Goal: Task Accomplishment & Management: Complete application form

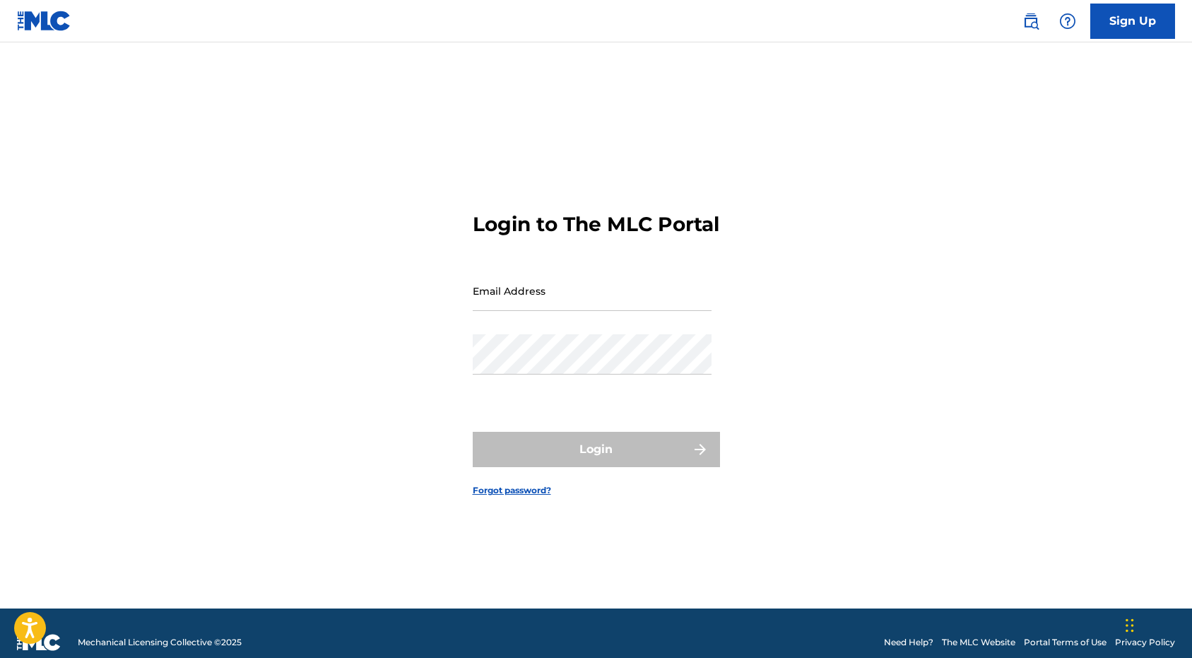
click at [587, 303] on input "Email Address" at bounding box center [592, 291] width 239 height 40
type input "[PERSON_NAME][EMAIL_ADDRESS][DOMAIN_NAME]"
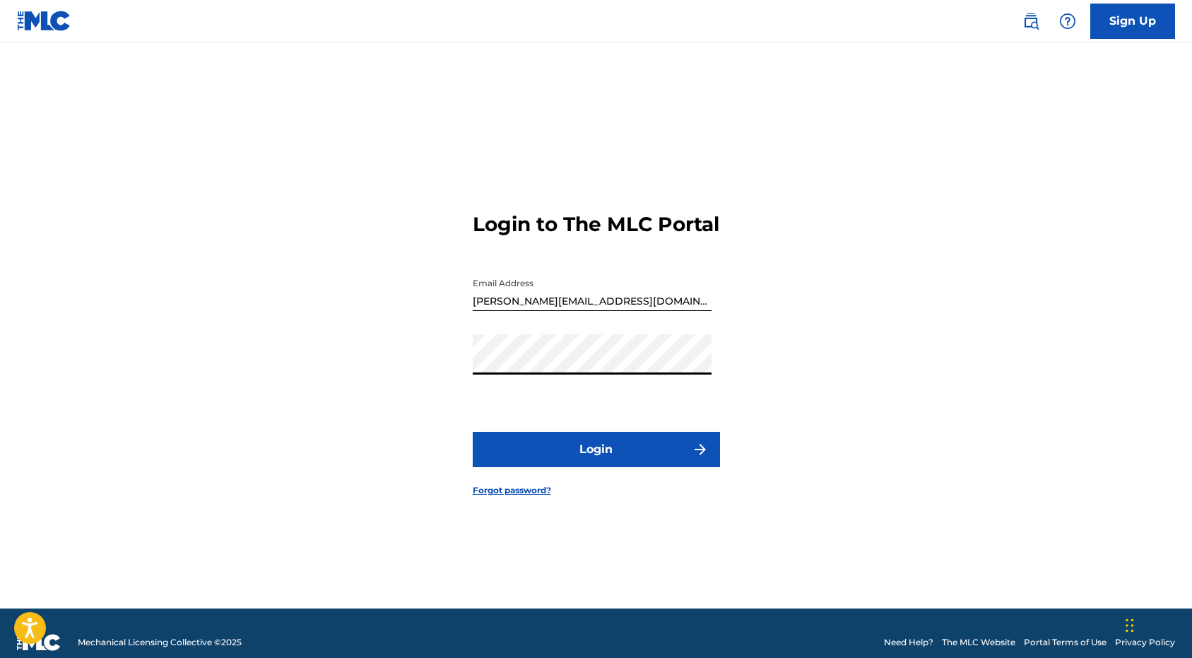
click at [599, 458] on button "Login" at bounding box center [596, 449] width 247 height 35
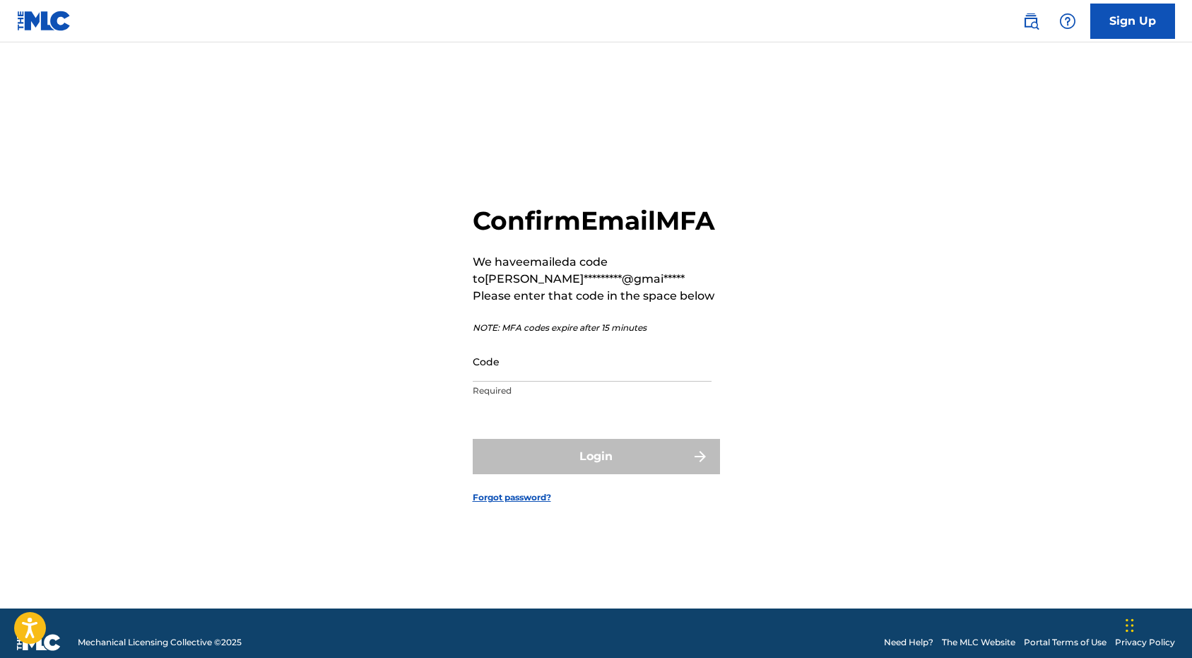
click at [504, 382] on input "Code" at bounding box center [592, 361] width 239 height 40
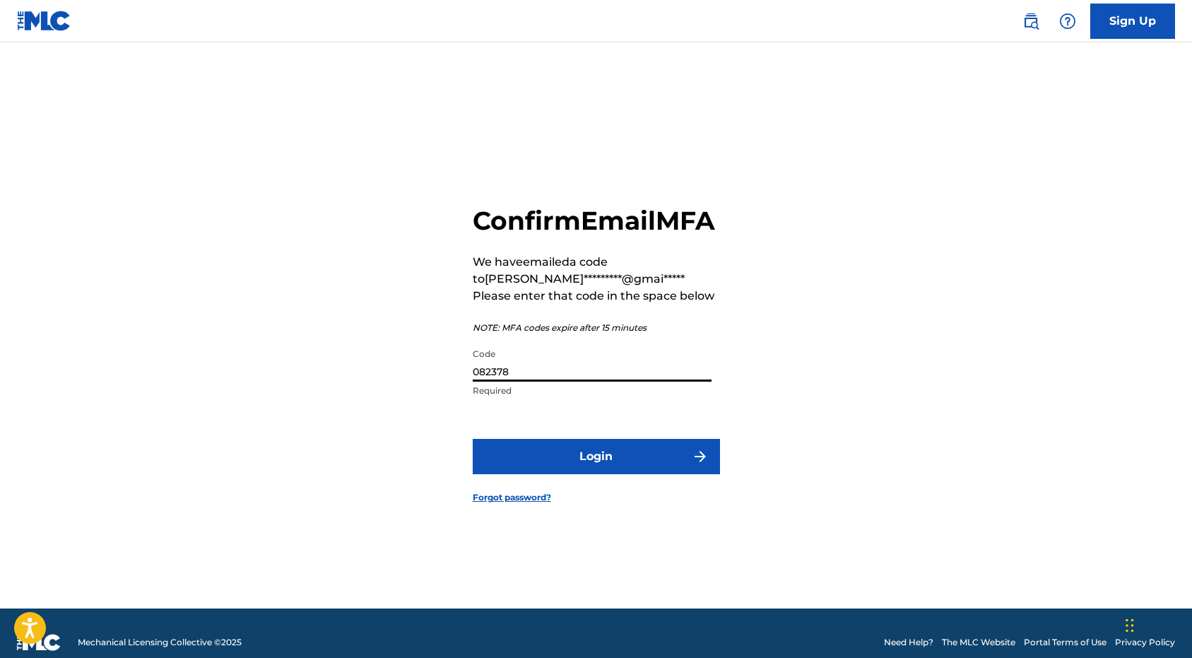
type input "082378"
click at [575, 466] on button "Login" at bounding box center [596, 456] width 247 height 35
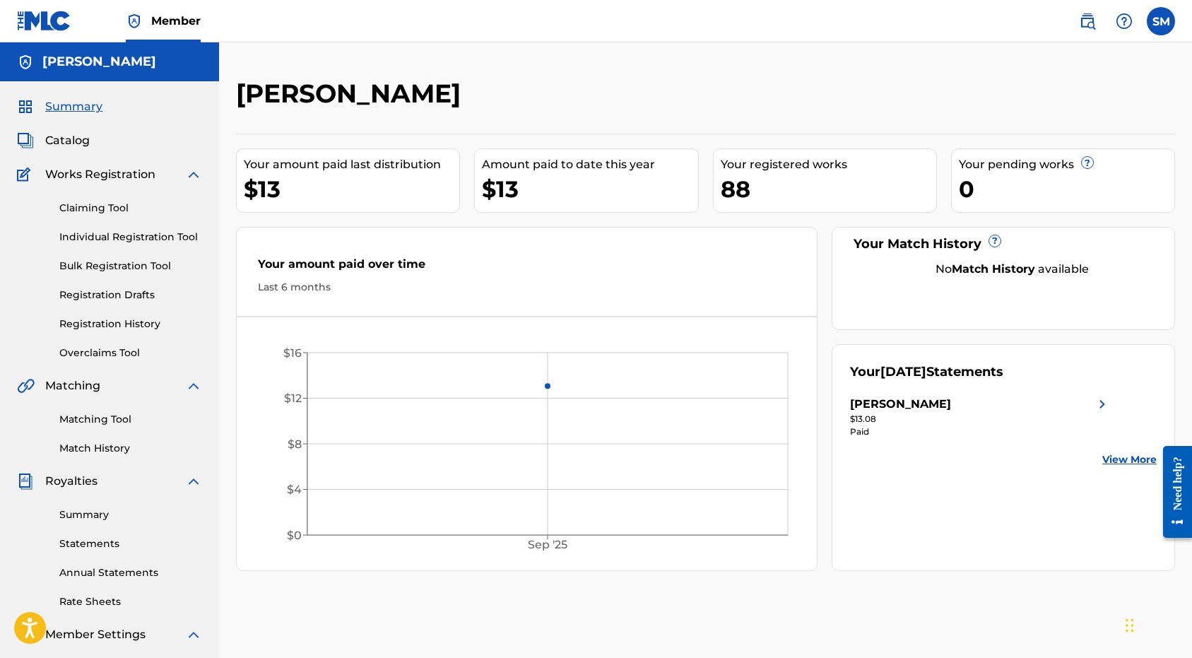
click at [133, 325] on link "Registration History" at bounding box center [130, 324] width 143 height 15
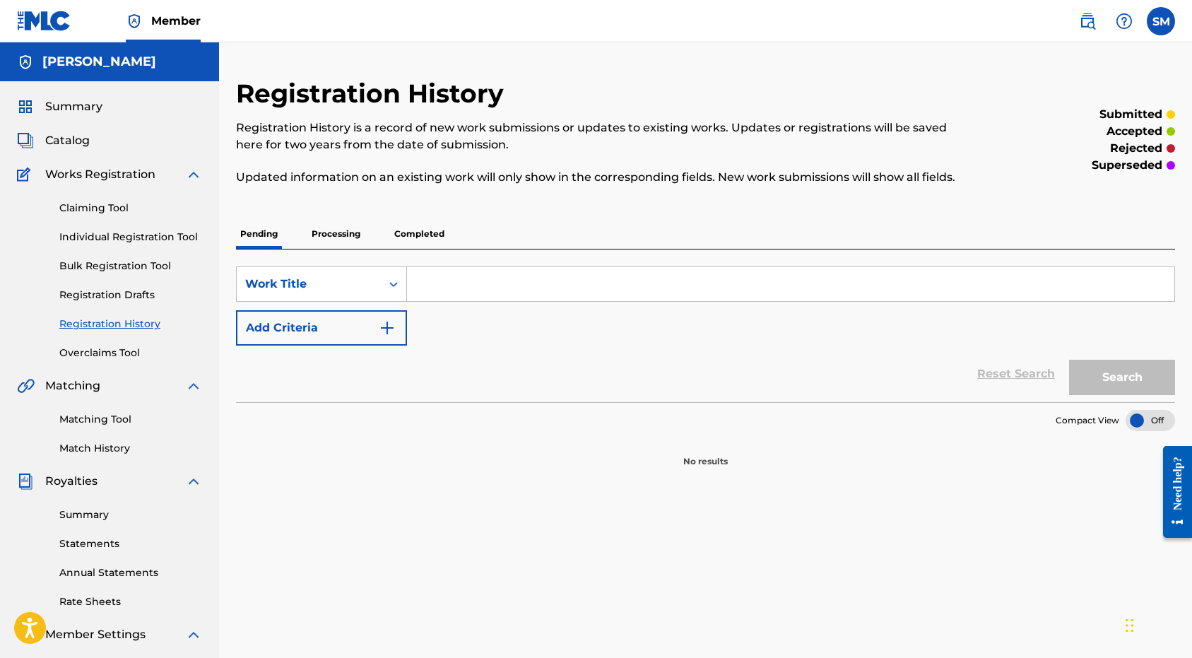
click at [75, 143] on span "Catalog" at bounding box center [67, 140] width 45 height 17
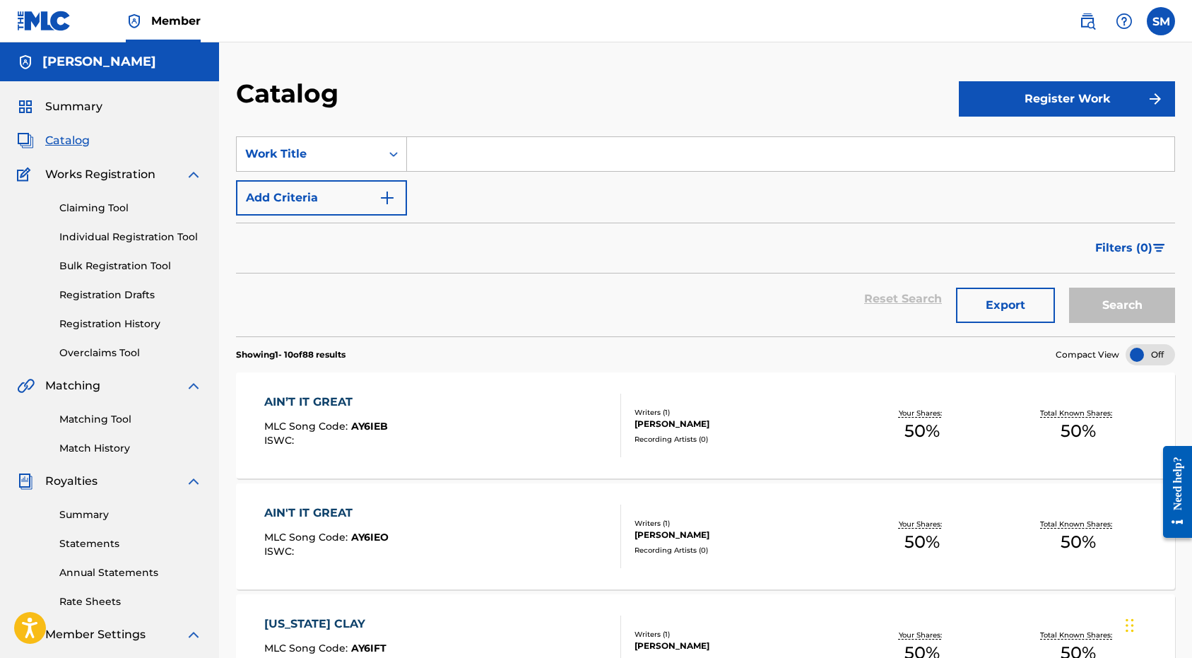
click at [1019, 309] on button "Export" at bounding box center [1005, 305] width 99 height 35
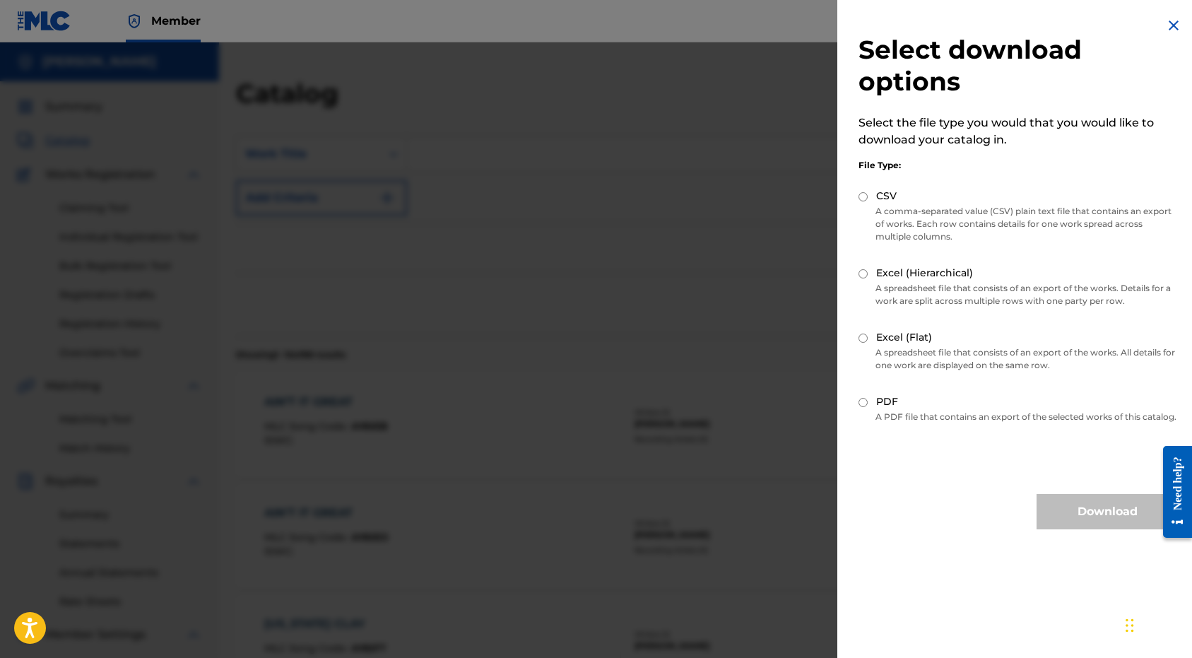
click at [864, 404] on input "PDF" at bounding box center [863, 402] width 9 height 9
radio input "true"
click at [1090, 527] on button "Download" at bounding box center [1107, 511] width 141 height 35
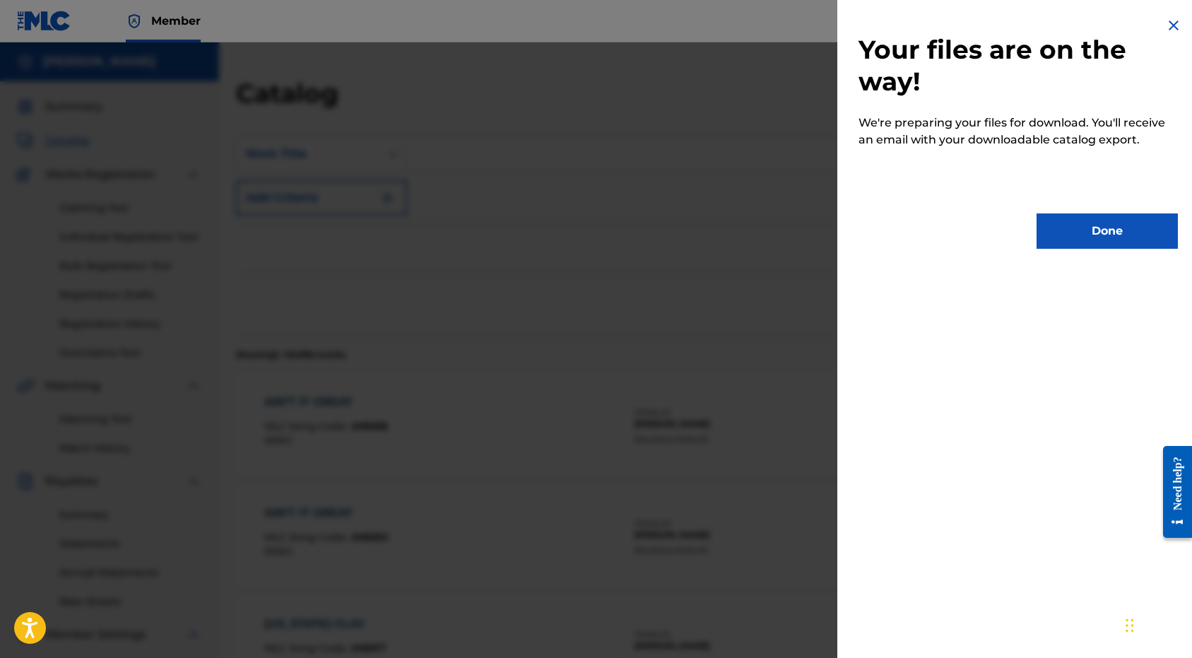
click at [1086, 234] on button "Done" at bounding box center [1107, 230] width 141 height 35
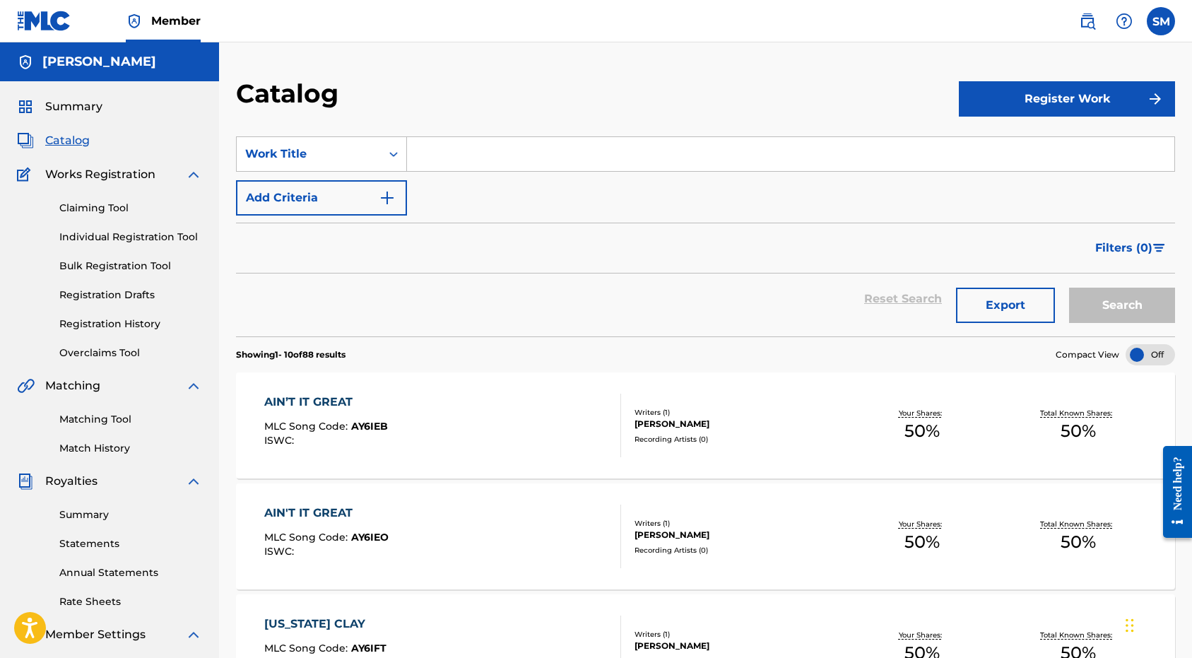
click at [64, 141] on span "Catalog" at bounding box center [67, 140] width 45 height 17
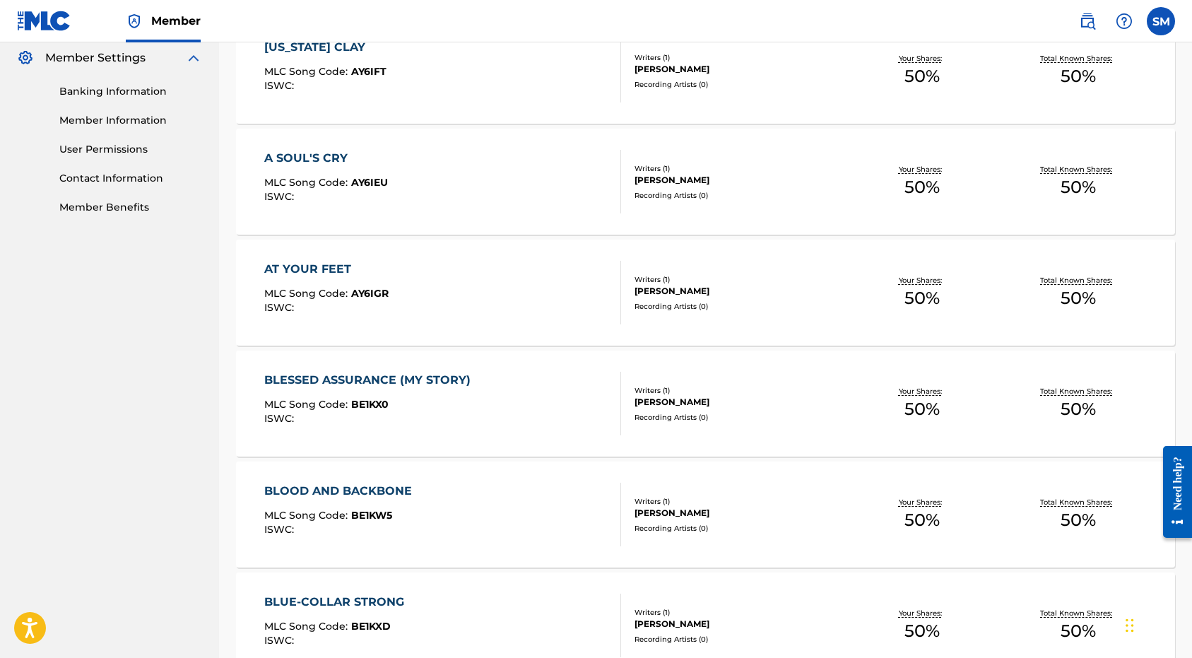
scroll to position [960, 0]
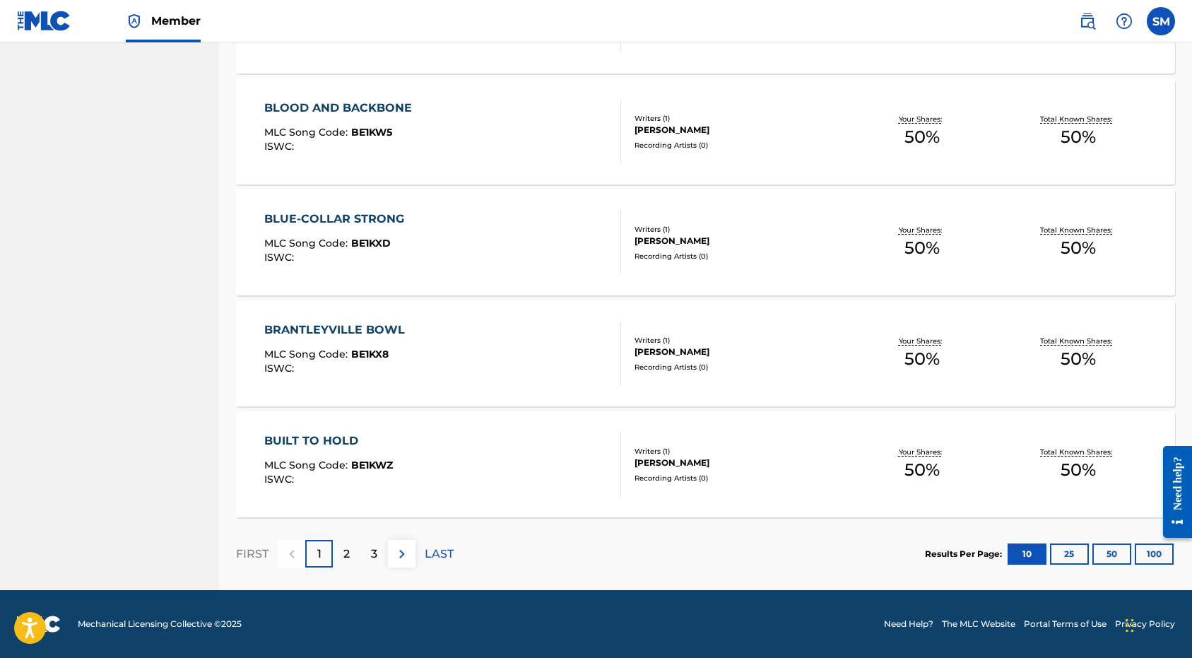
click at [1070, 554] on button "25" at bounding box center [1069, 554] width 39 height 21
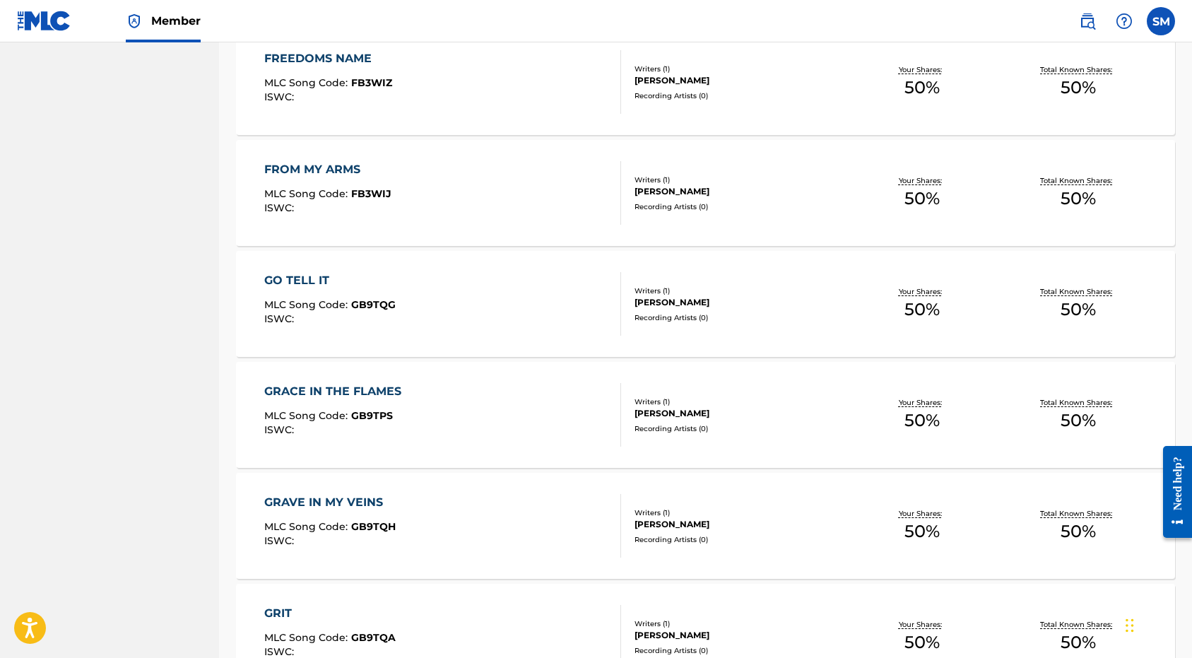
scroll to position [2624, 0]
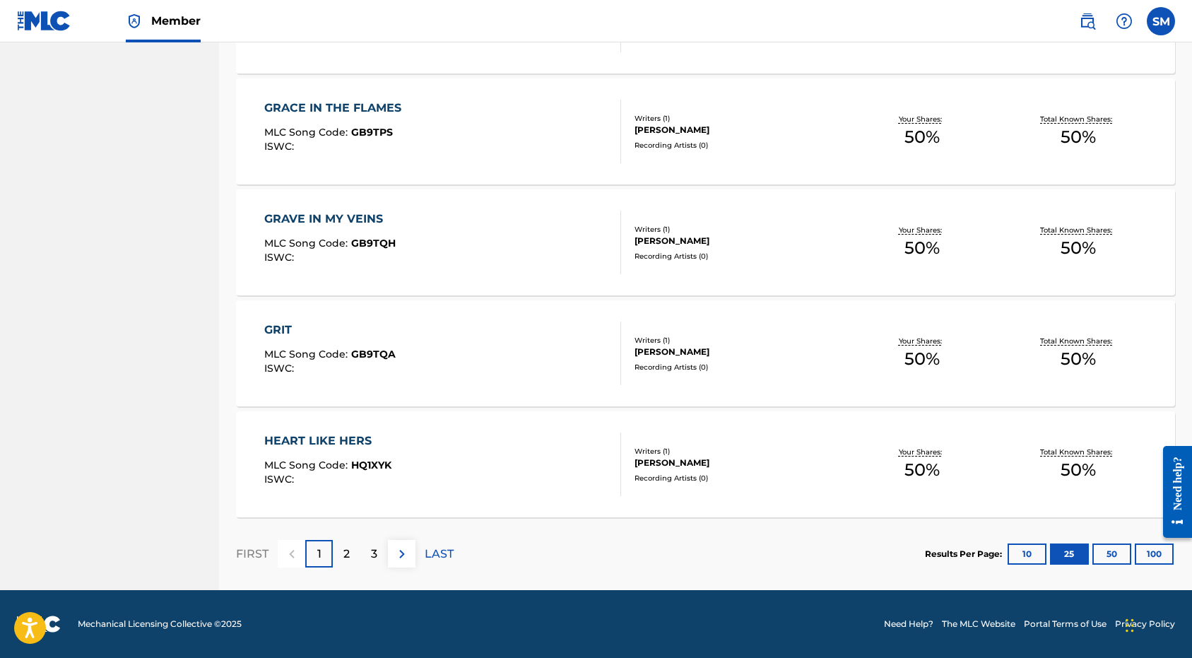
click at [440, 553] on p "LAST" at bounding box center [439, 554] width 29 height 17
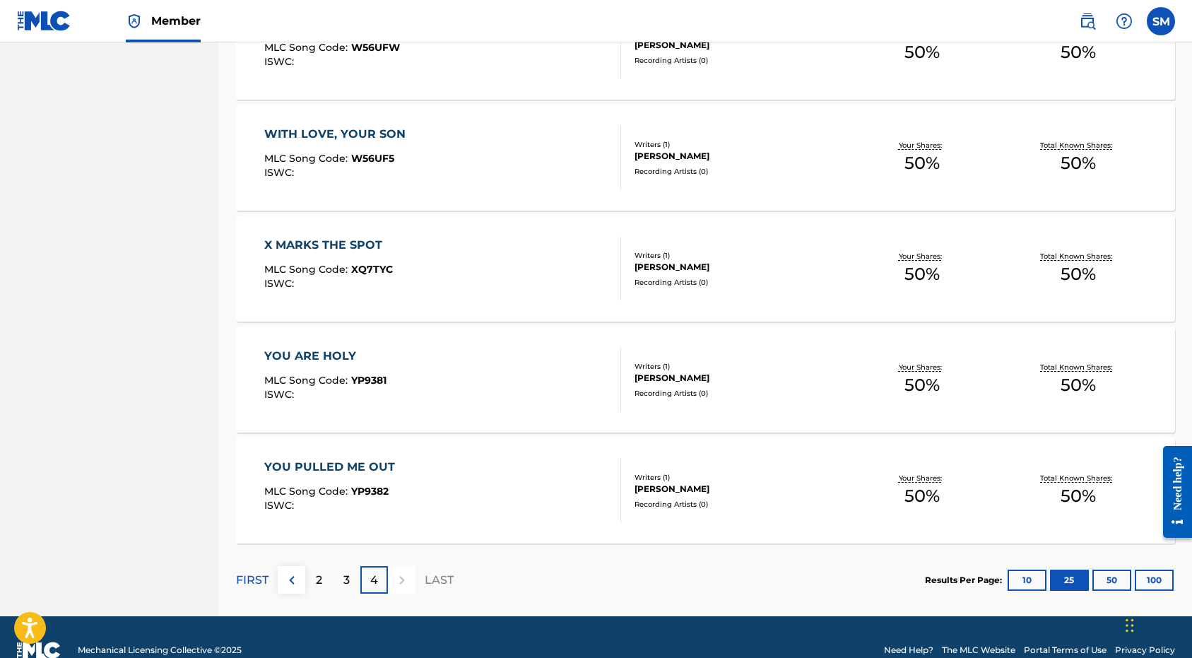
scroll to position [1293, 0]
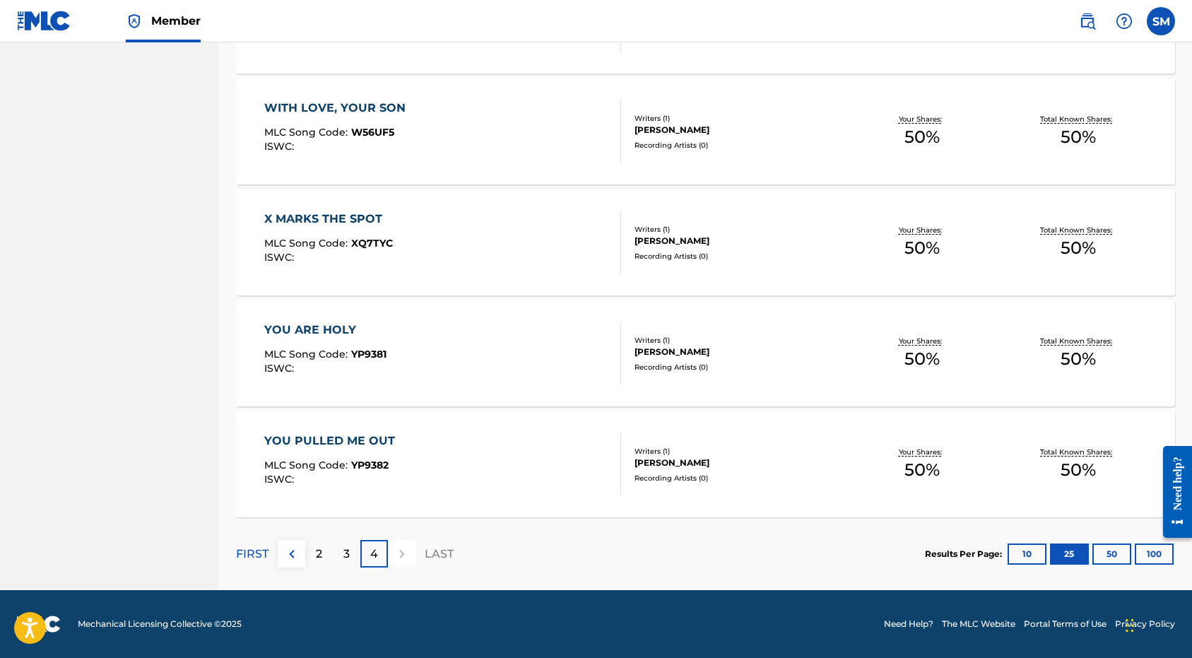
click at [257, 561] on p "FIRST" at bounding box center [252, 554] width 33 height 17
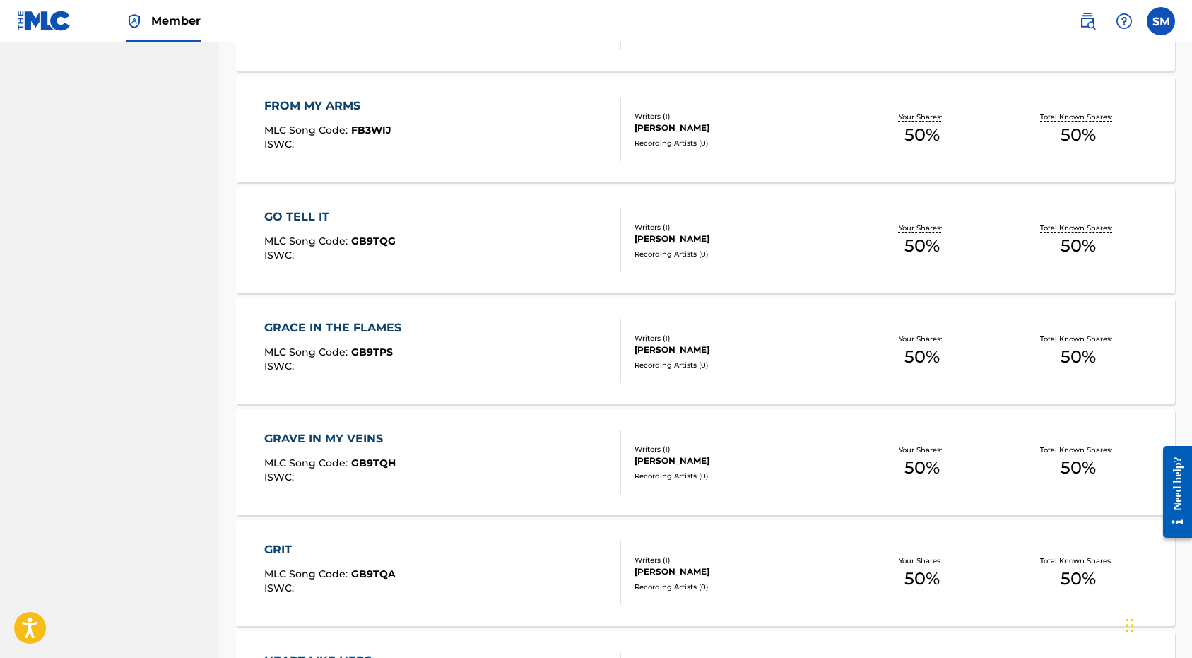
scroll to position [2624, 0]
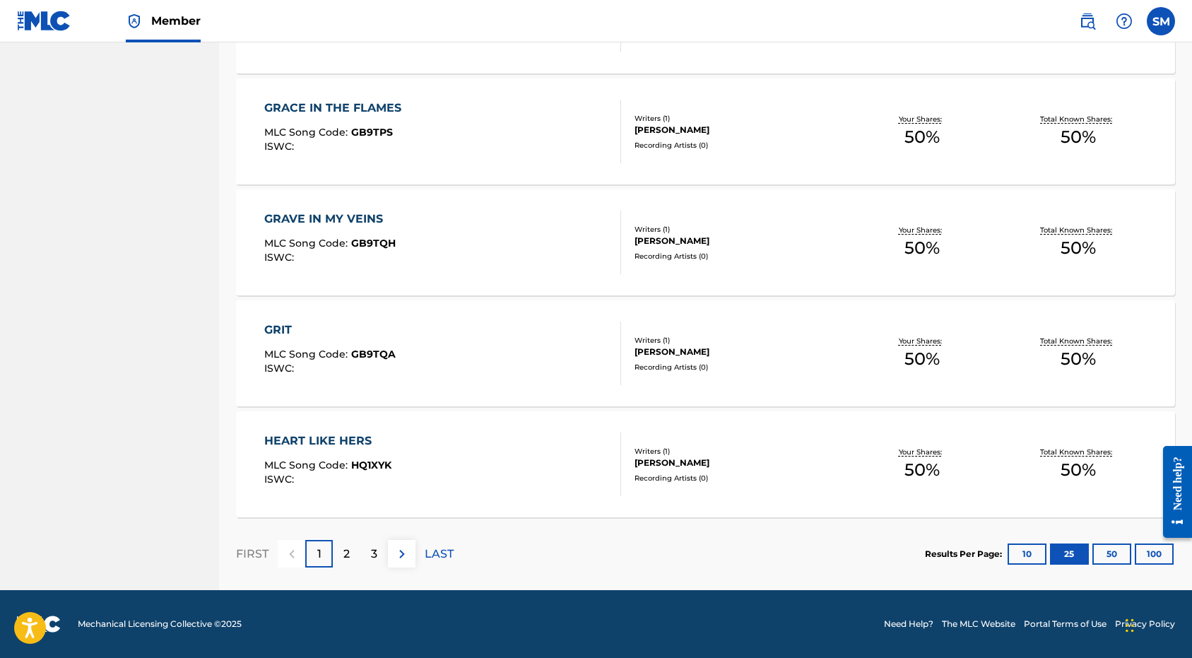
click at [373, 558] on p "3" at bounding box center [374, 554] width 6 height 17
click at [376, 562] on p "4" at bounding box center [374, 554] width 8 height 17
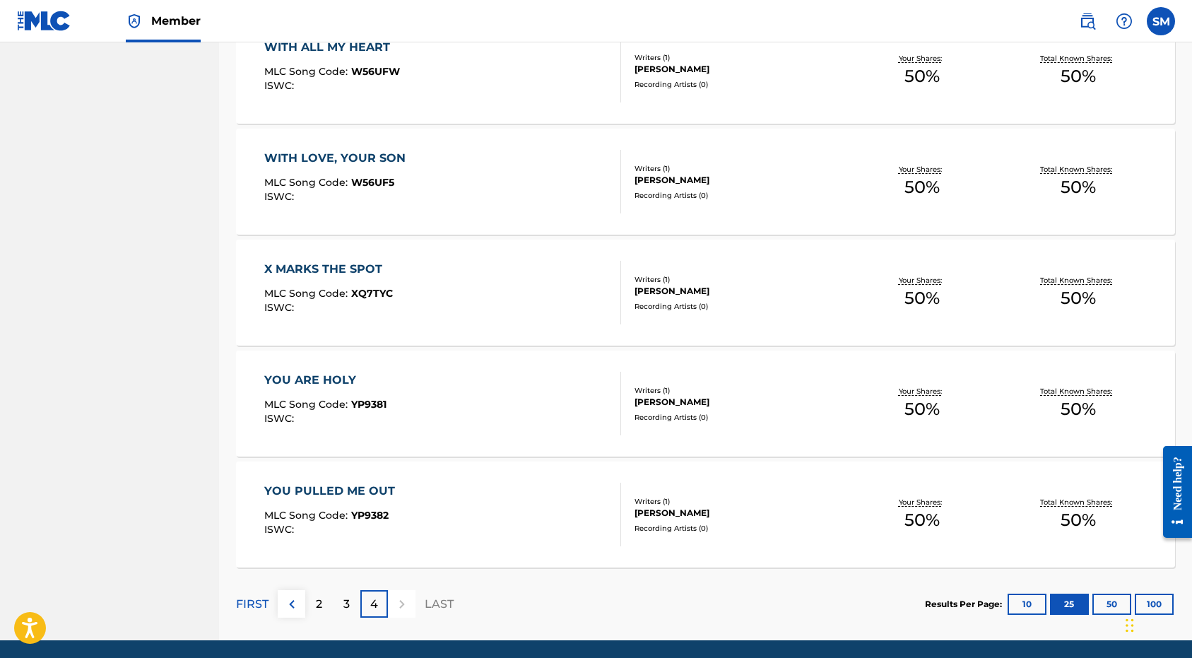
scroll to position [1253, 0]
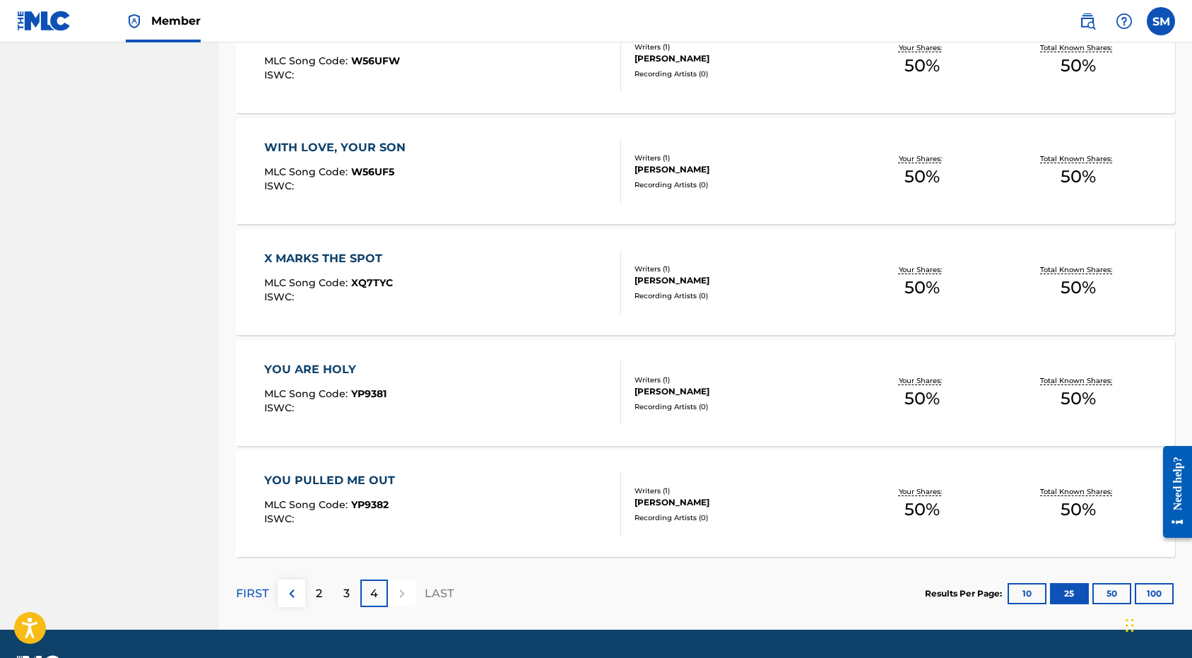
click at [322, 594] on p "2" at bounding box center [319, 593] width 6 height 17
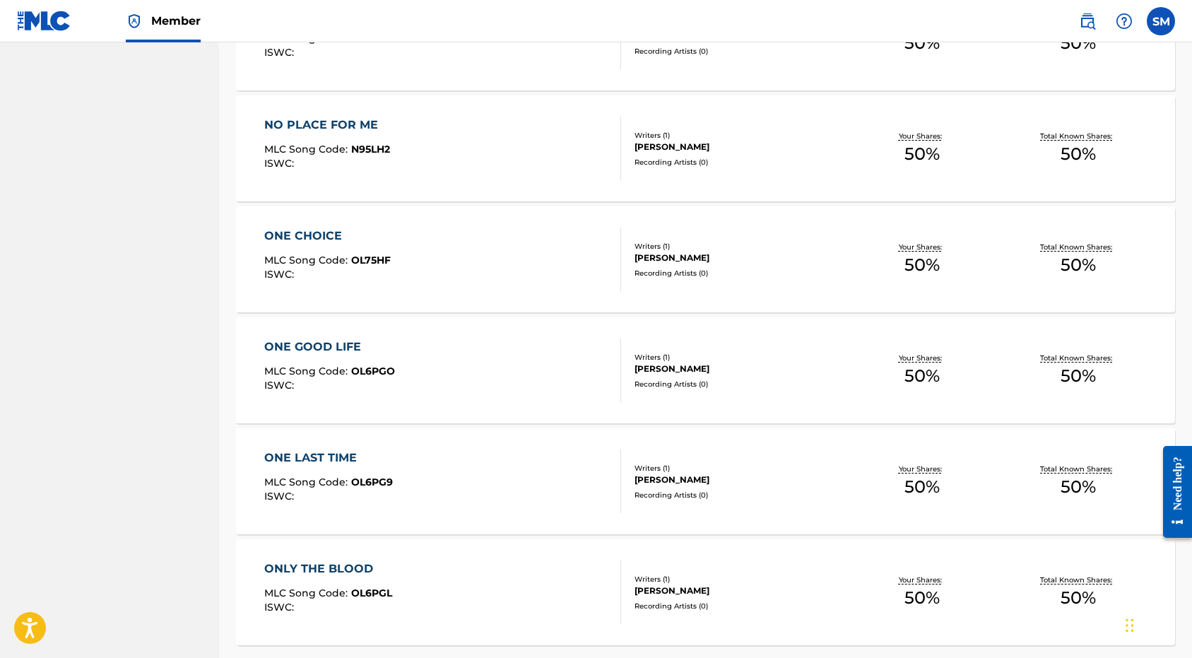
scroll to position [2624, 0]
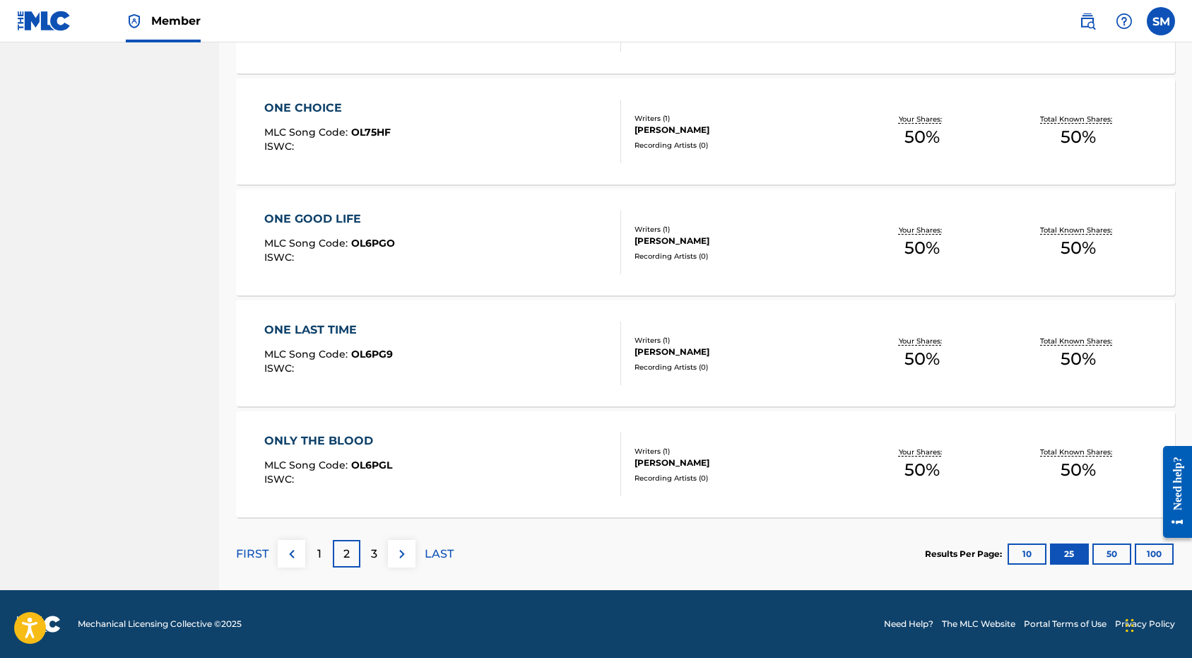
click at [319, 550] on p "1" at bounding box center [319, 554] width 4 height 17
click at [351, 558] on div "2" at bounding box center [347, 554] width 28 height 28
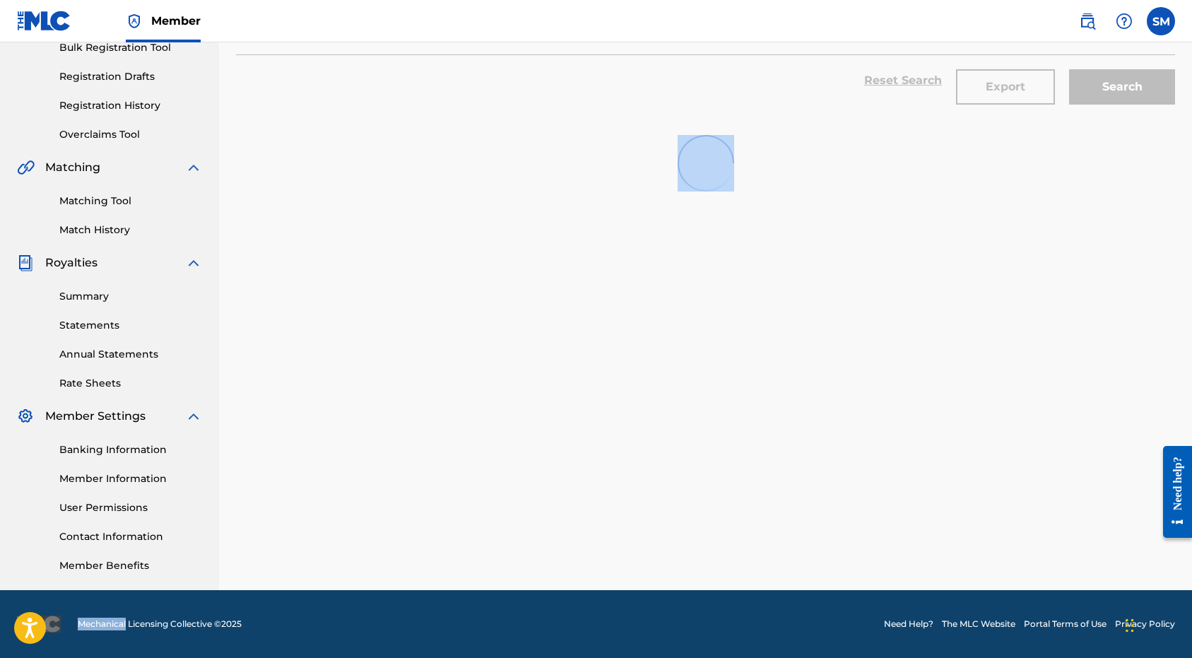
click at [351, 558] on div "SearchWithCriteria4bdaeb5b-260a-40a5-bfc8-5d3f13c6925a Work Title Add Criteria …" at bounding box center [705, 266] width 939 height 731
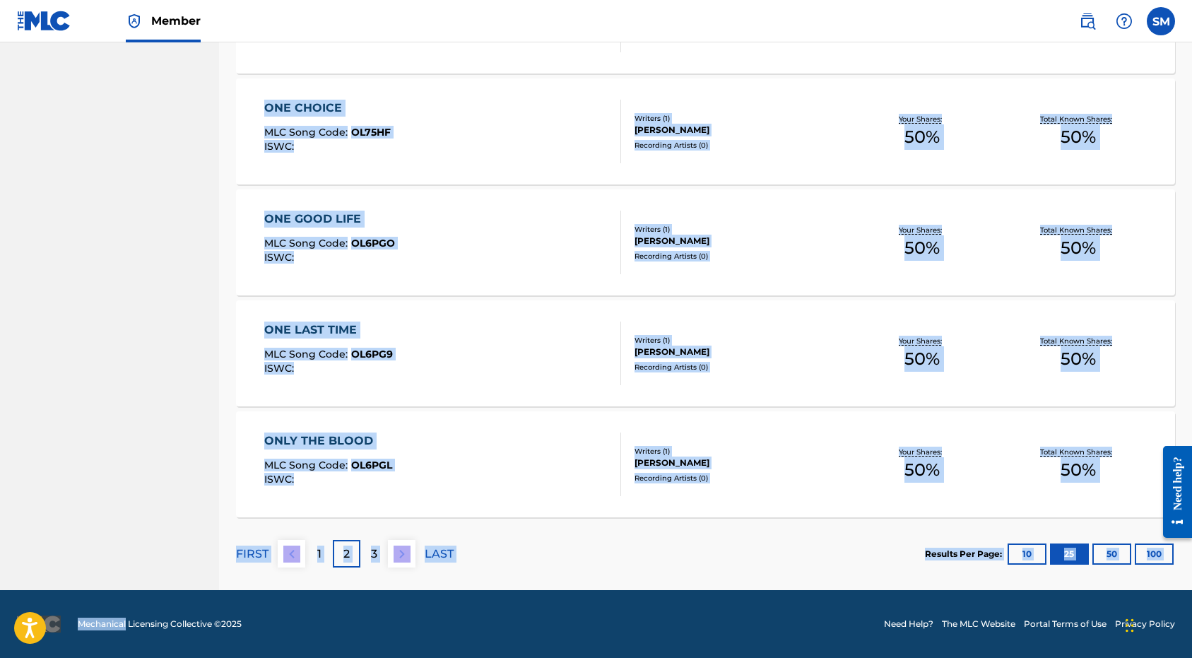
click at [435, 462] on div "ONLY THE BLOOD MLC Song Code : OL6PGL ISWC :" at bounding box center [442, 465] width 357 height 64
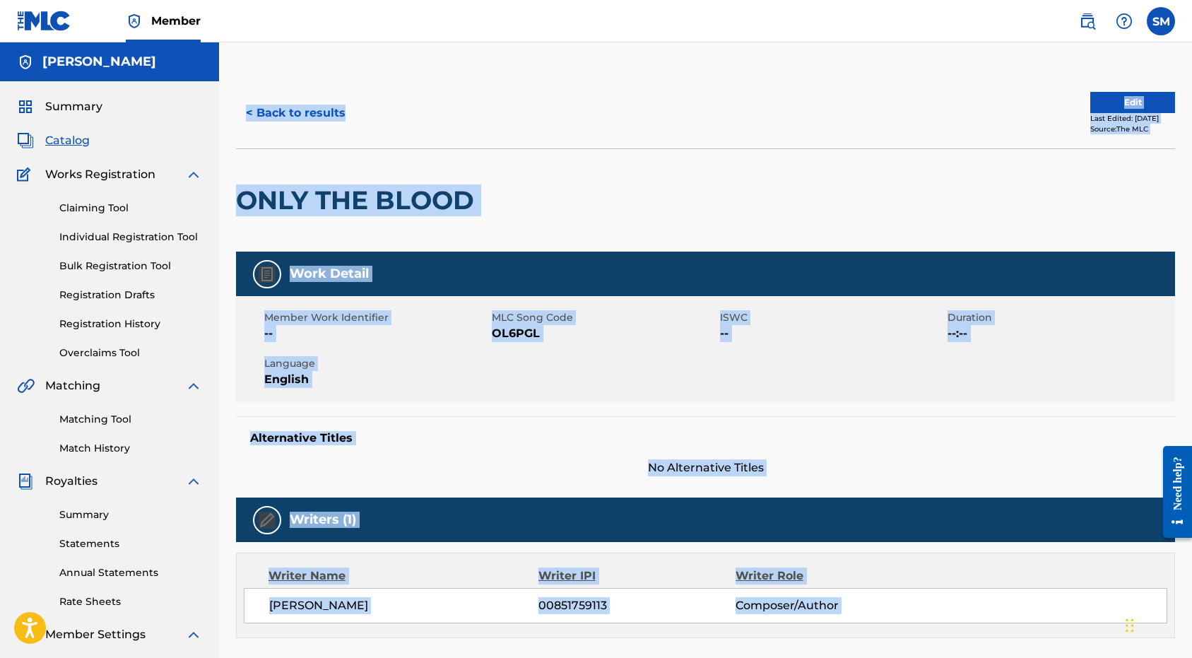
click at [546, 163] on div at bounding box center [589, 200] width 216 height 102
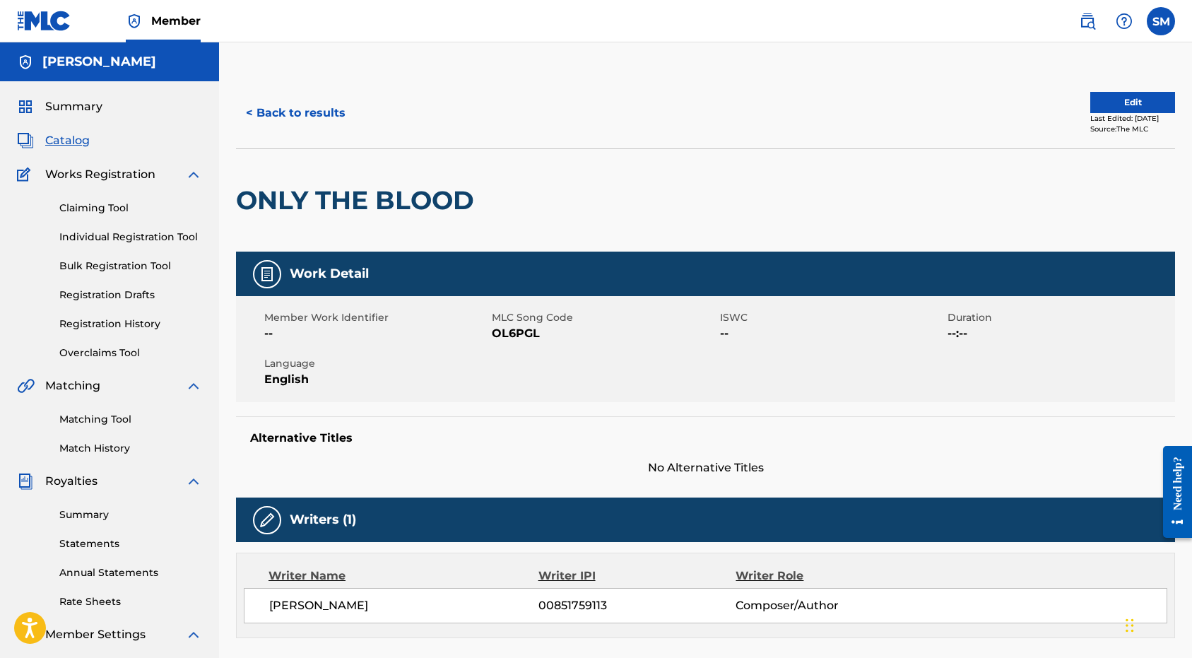
click at [286, 113] on button "< Back to results" at bounding box center [295, 112] width 119 height 35
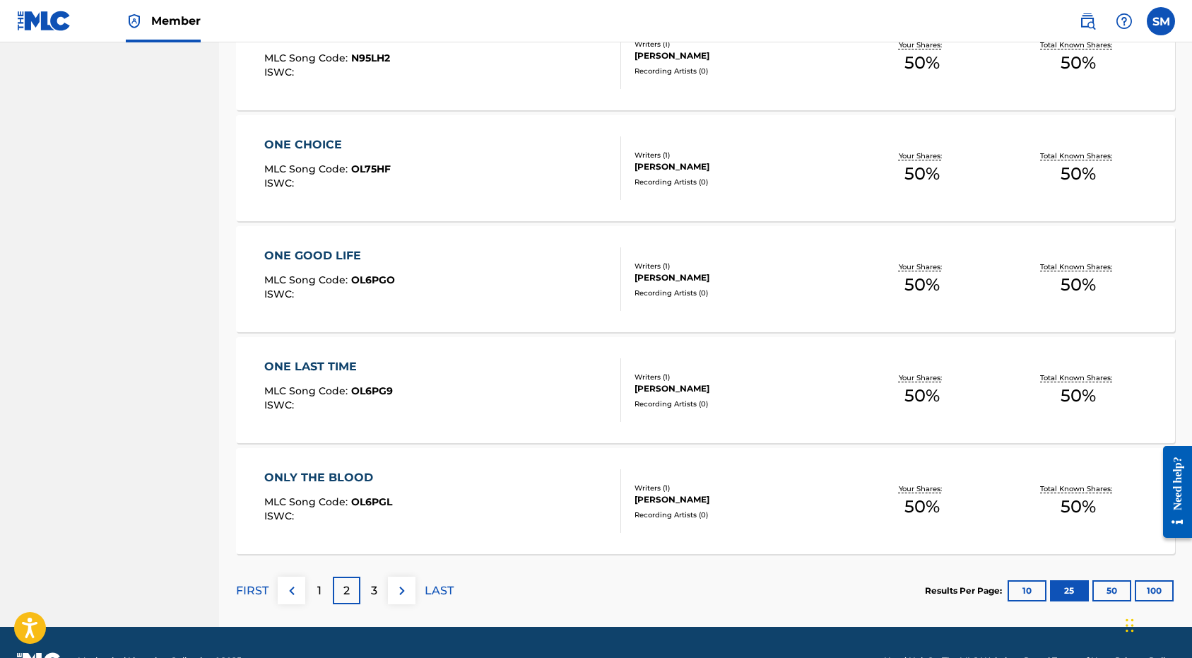
scroll to position [2624, 0]
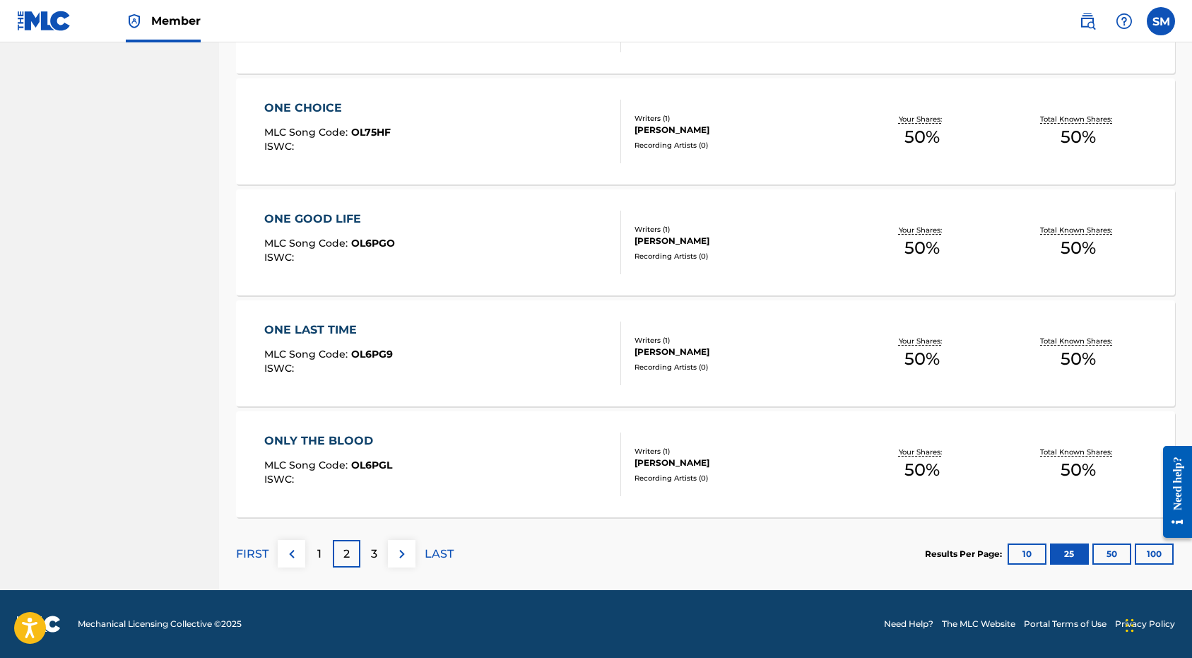
click at [374, 551] on p "3" at bounding box center [374, 554] width 6 height 17
click at [319, 553] on p "2" at bounding box center [319, 554] width 6 height 17
click at [321, 557] on p "1" at bounding box center [319, 554] width 4 height 17
click at [378, 554] on div "3" at bounding box center [374, 554] width 28 height 28
click at [319, 558] on p "2" at bounding box center [319, 554] width 6 height 17
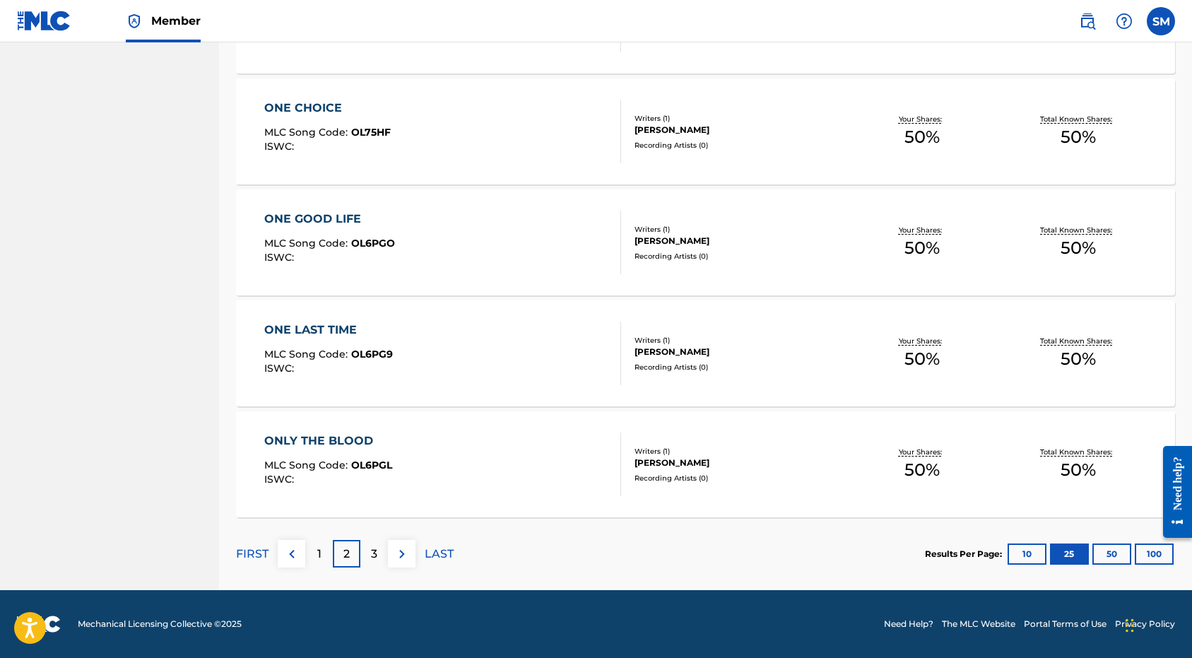
click at [319, 553] on p "1" at bounding box center [319, 554] width 4 height 17
click at [372, 553] on p "3" at bounding box center [374, 554] width 6 height 17
click at [324, 558] on div "2" at bounding box center [319, 554] width 28 height 28
click at [376, 552] on p "3" at bounding box center [374, 554] width 6 height 17
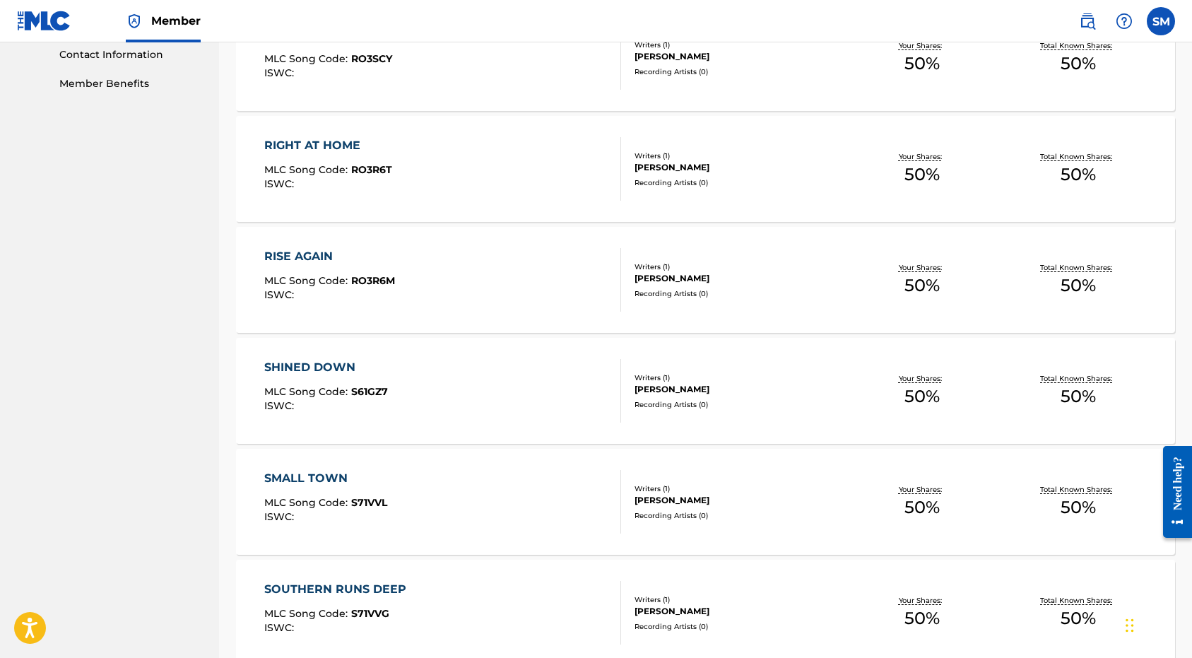
scroll to position [0, 0]
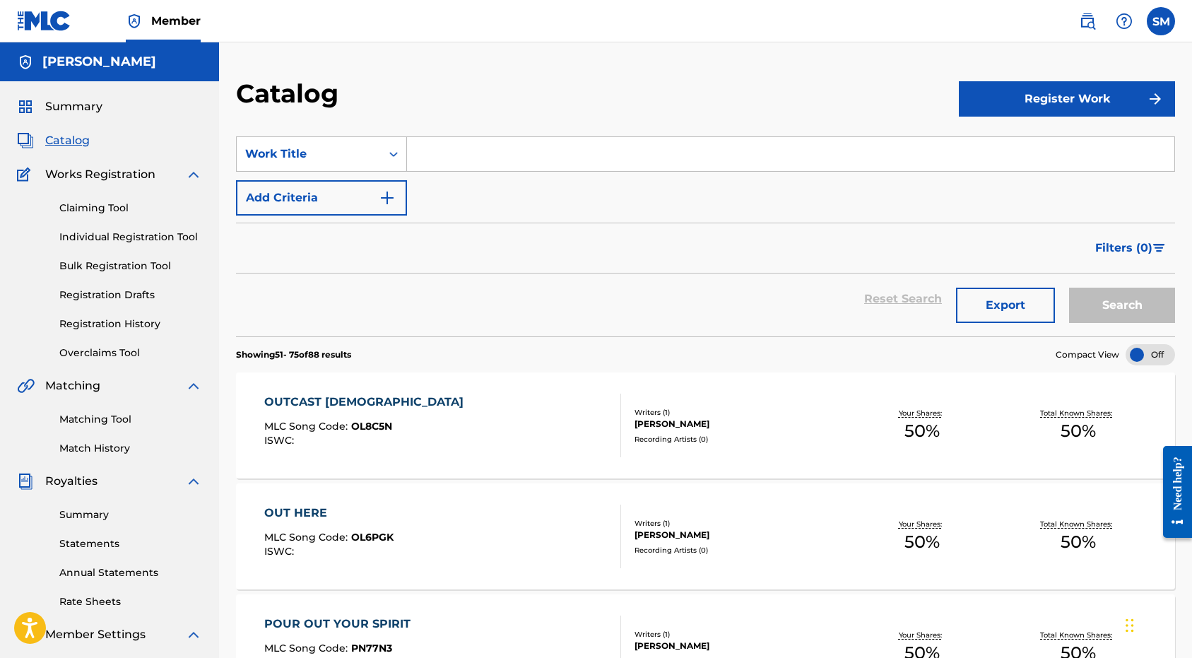
click at [121, 269] on link "Bulk Registration Tool" at bounding box center [130, 266] width 143 height 15
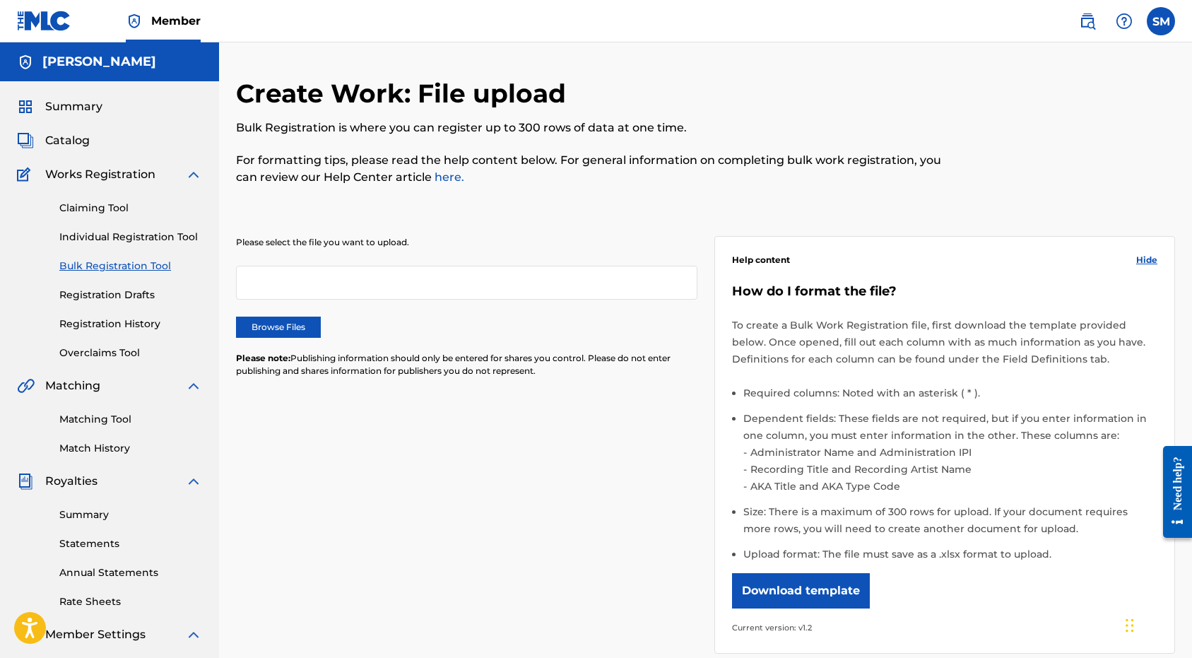
click at [295, 322] on label "Browse Files" at bounding box center [278, 327] width 85 height 21
click at [0, 0] on input "Browse Files" at bounding box center [0, 0] width 0 height 0
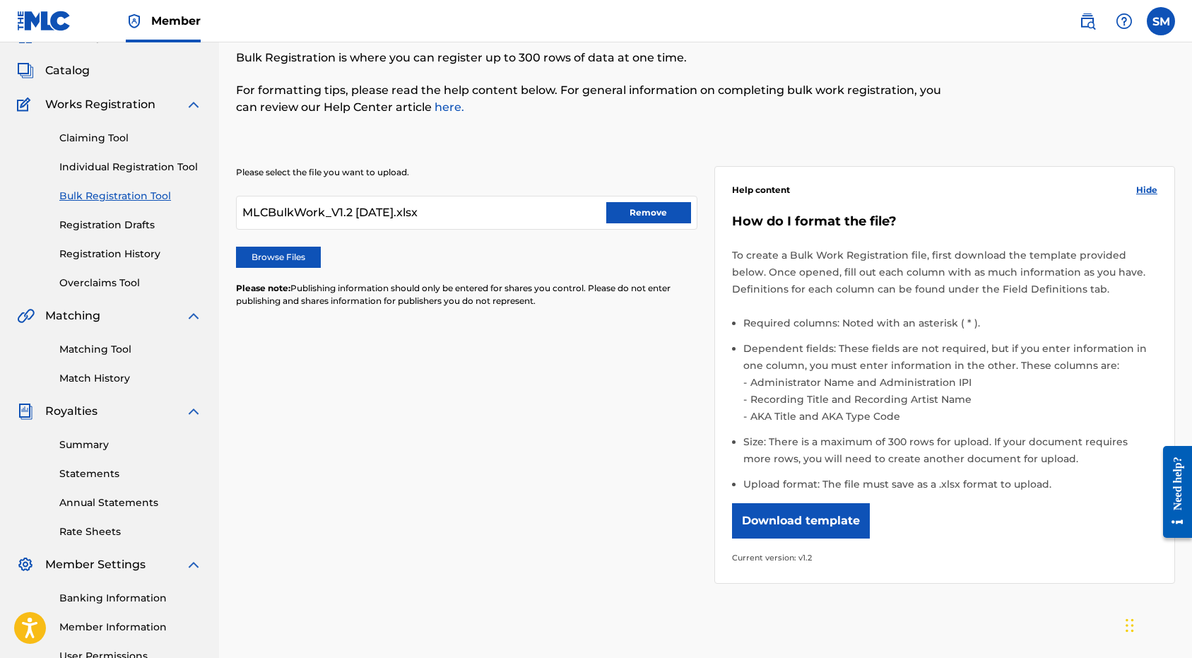
scroll to position [218, 0]
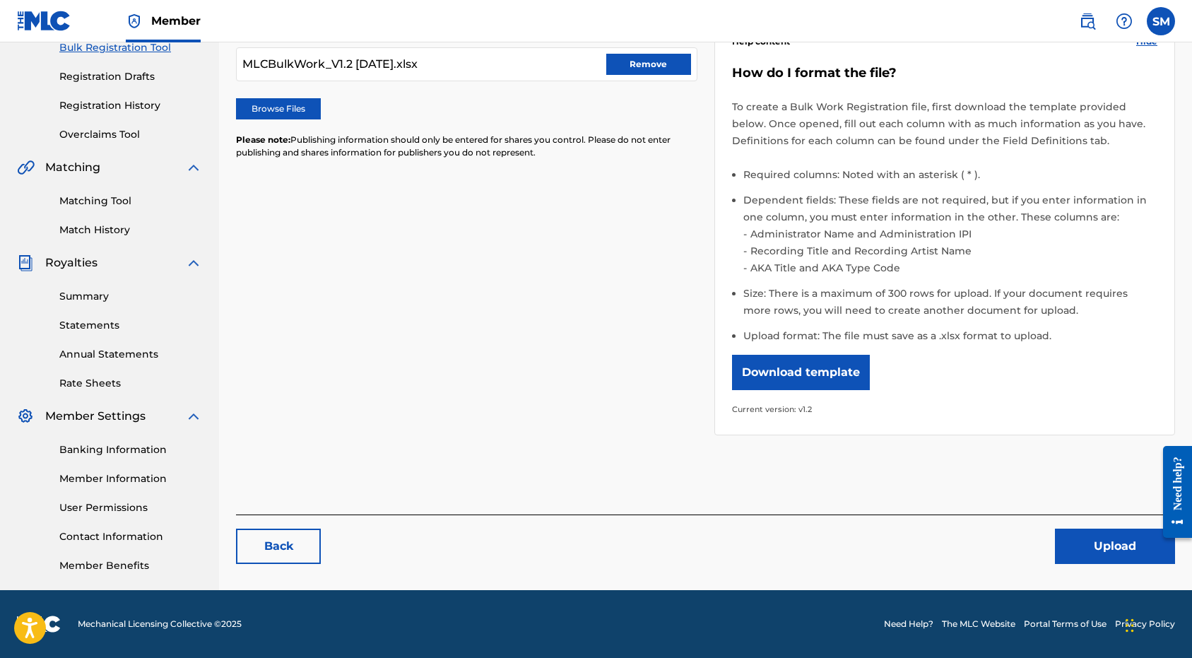
click at [1119, 551] on button "Upload" at bounding box center [1115, 546] width 120 height 35
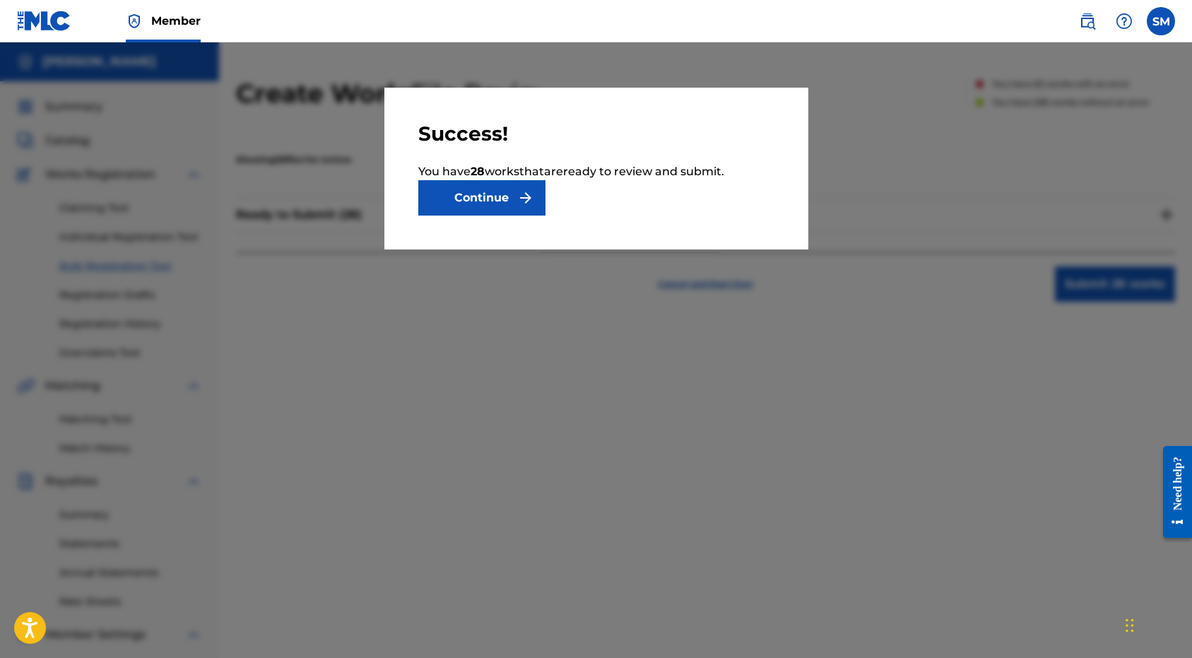
click at [489, 206] on button "Continue" at bounding box center [481, 197] width 127 height 35
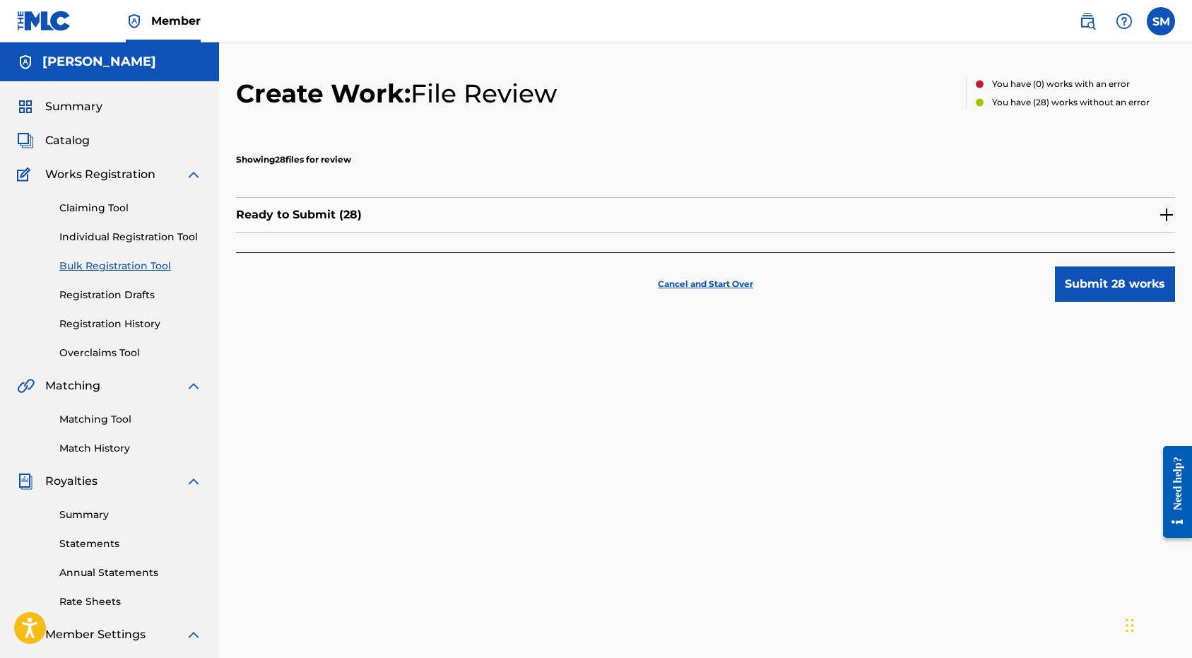
click at [1105, 282] on button "Submit 28 works" at bounding box center [1115, 283] width 120 height 35
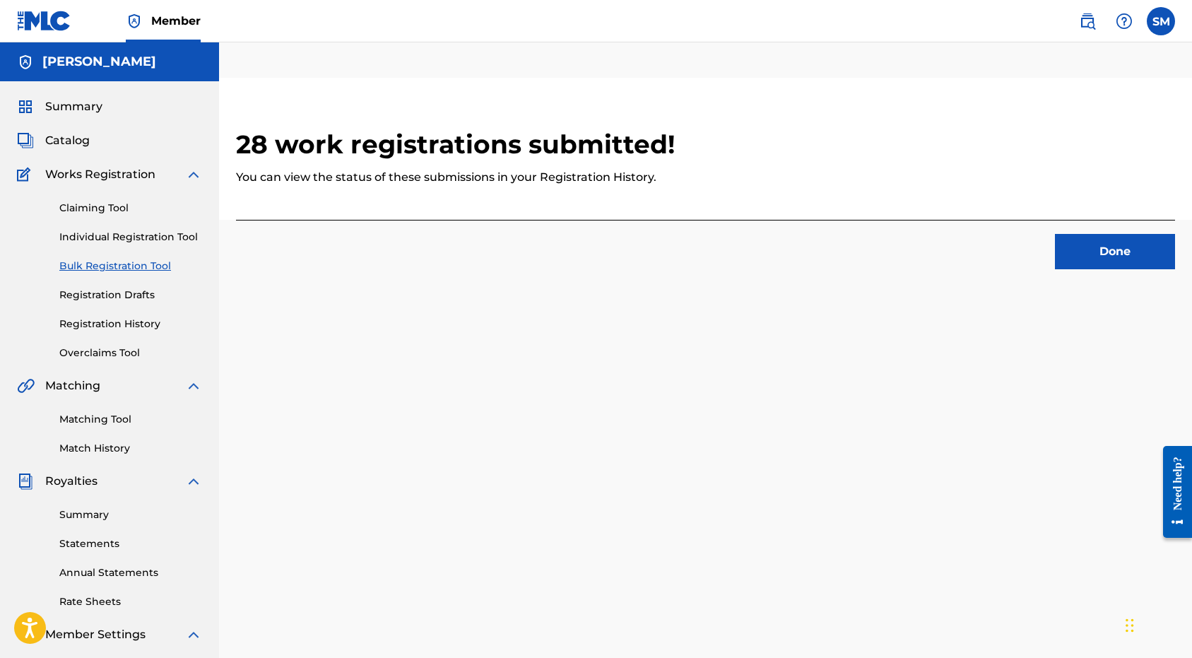
click at [1111, 249] on button "Done" at bounding box center [1115, 251] width 120 height 35
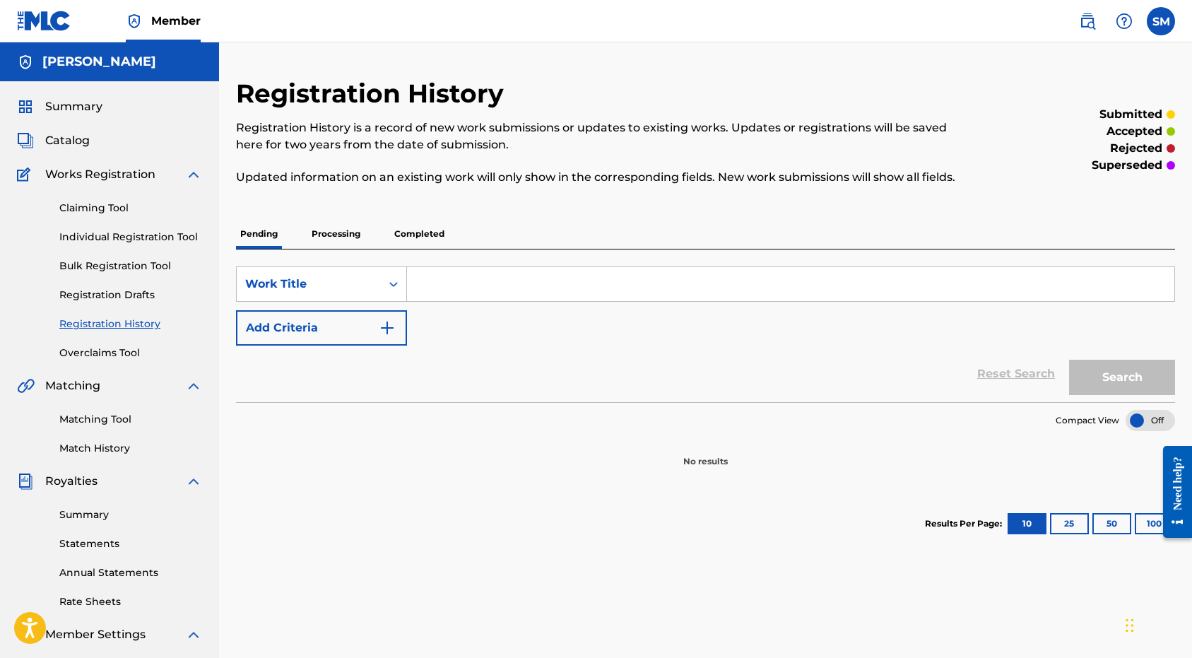
click at [80, 98] on span "Summary" at bounding box center [73, 106] width 57 height 17
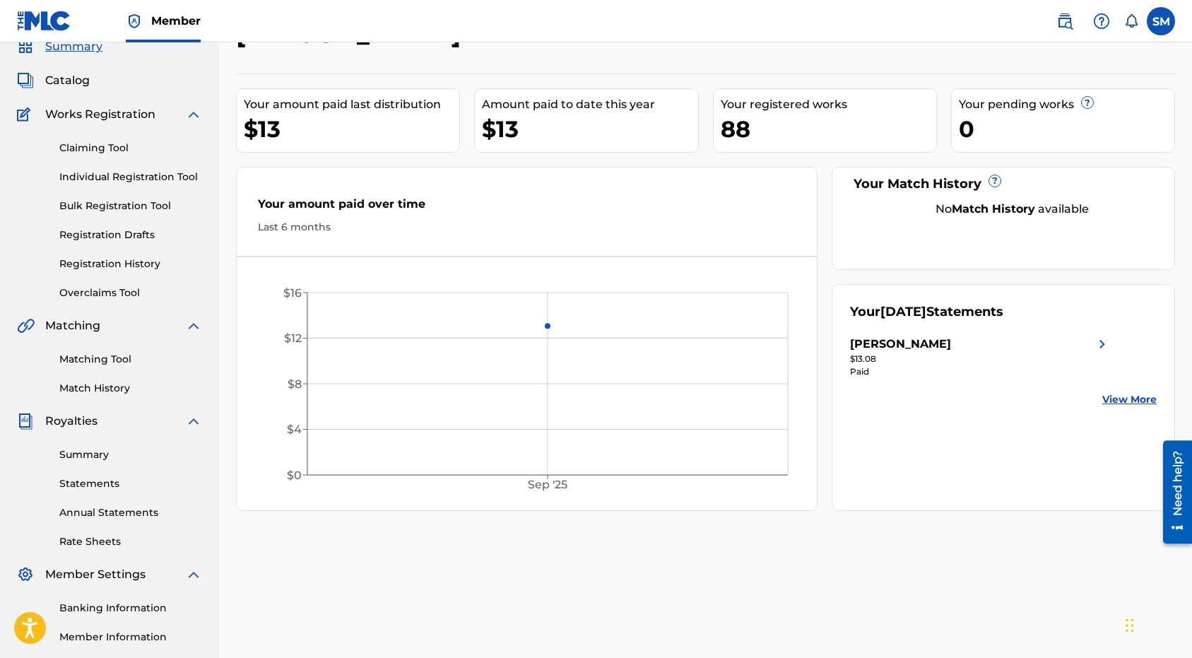
scroll to position [84, 0]
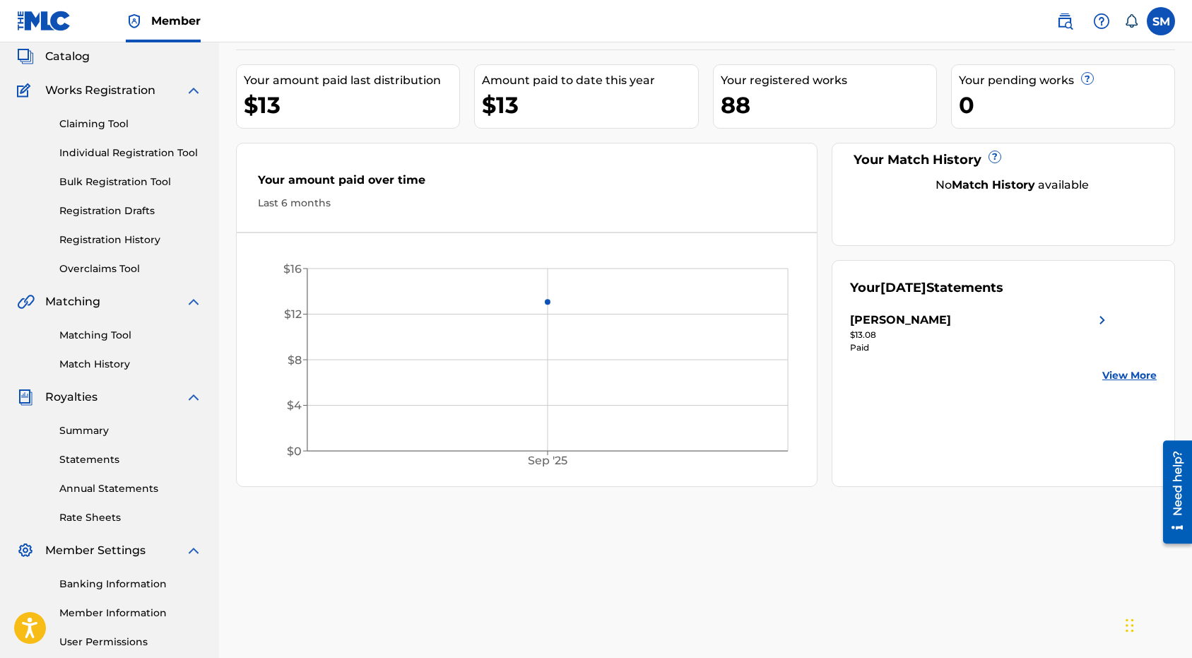
click at [78, 433] on link "Summary" at bounding box center [130, 430] width 143 height 15
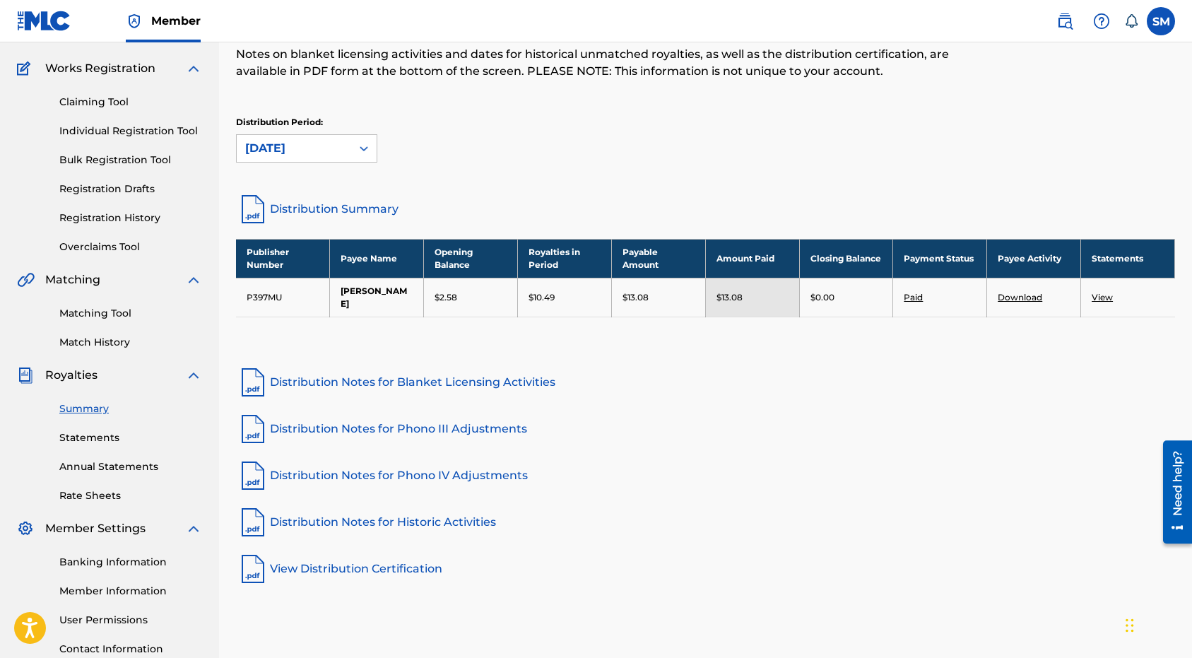
scroll to position [102, 0]
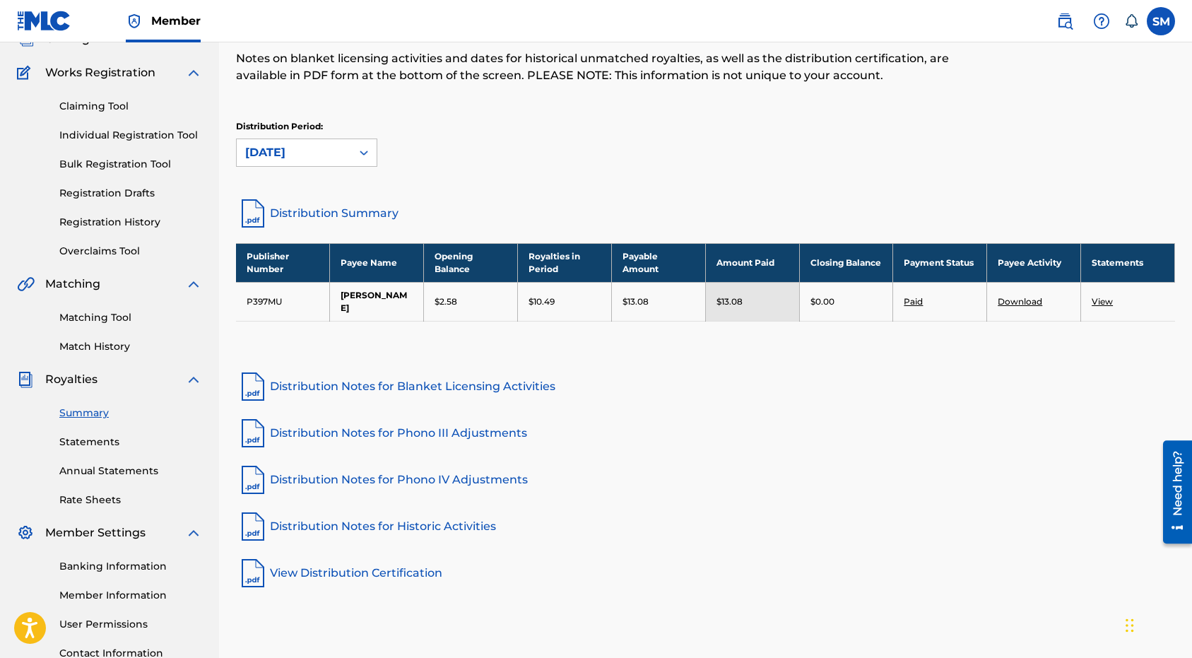
click at [95, 501] on link "Rate Sheets" at bounding box center [130, 500] width 143 height 15
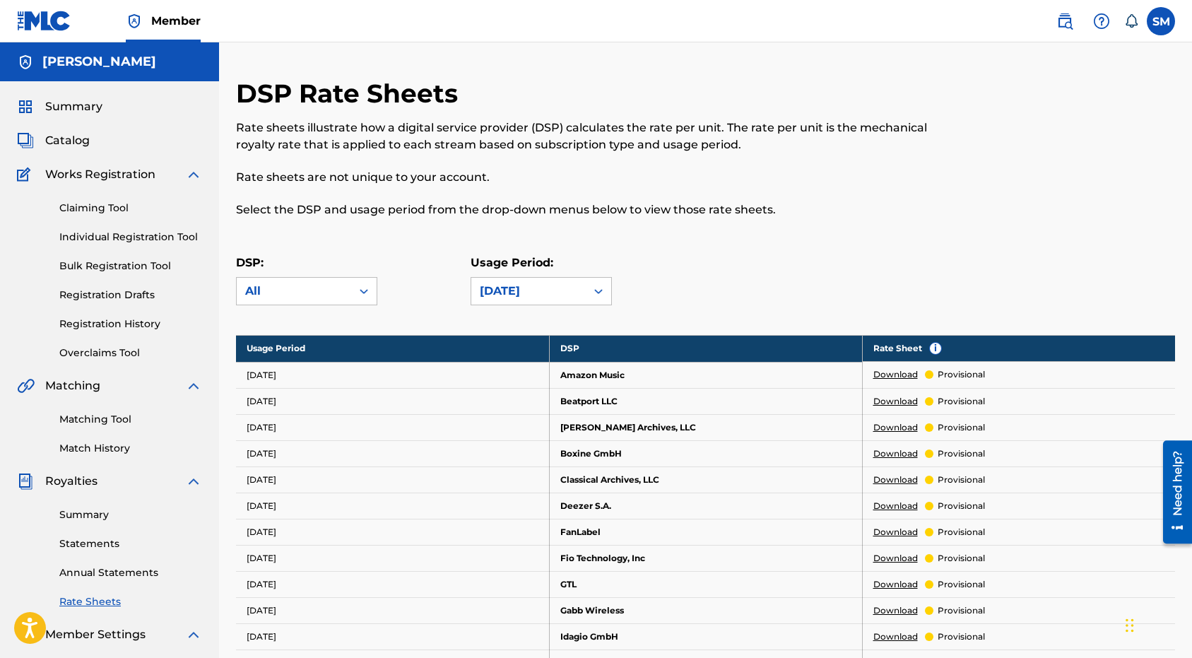
click at [896, 377] on link "Download" at bounding box center [896, 374] width 45 height 13
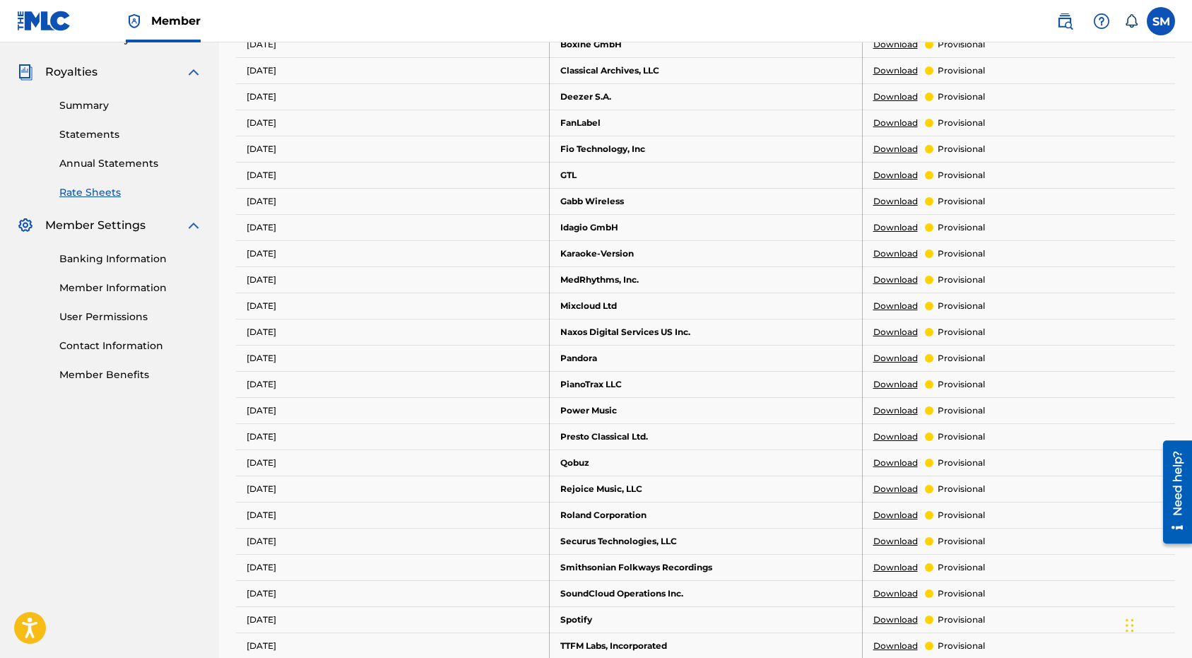
scroll to position [416, 0]
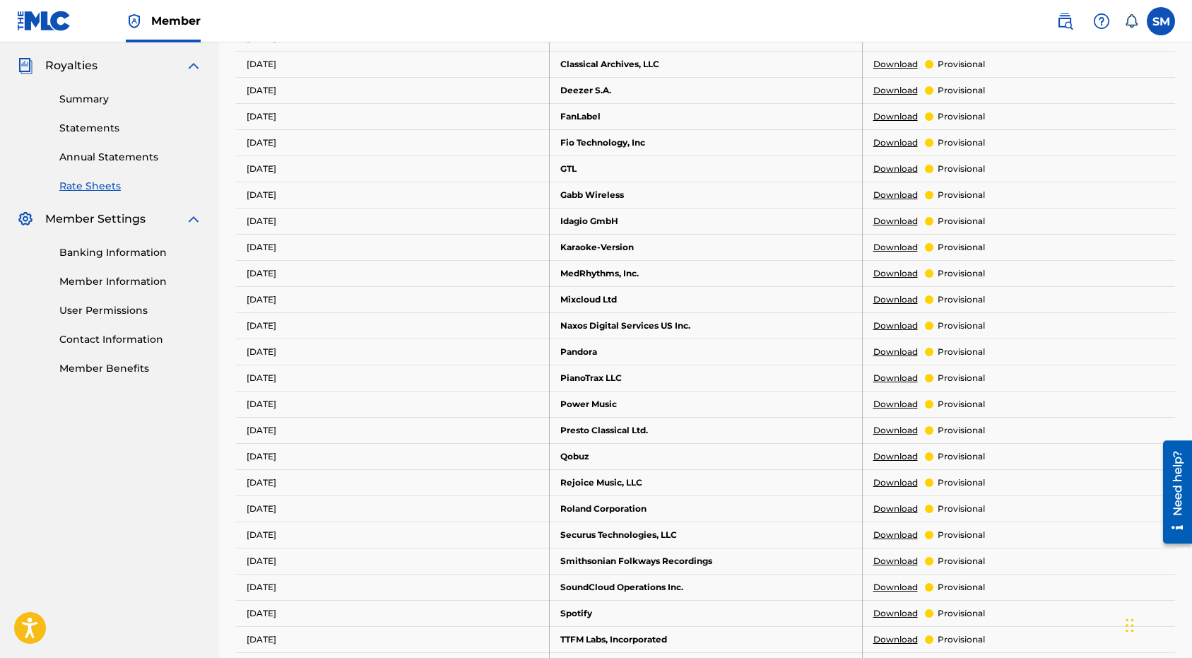
click at [891, 353] on link "Download" at bounding box center [896, 352] width 45 height 13
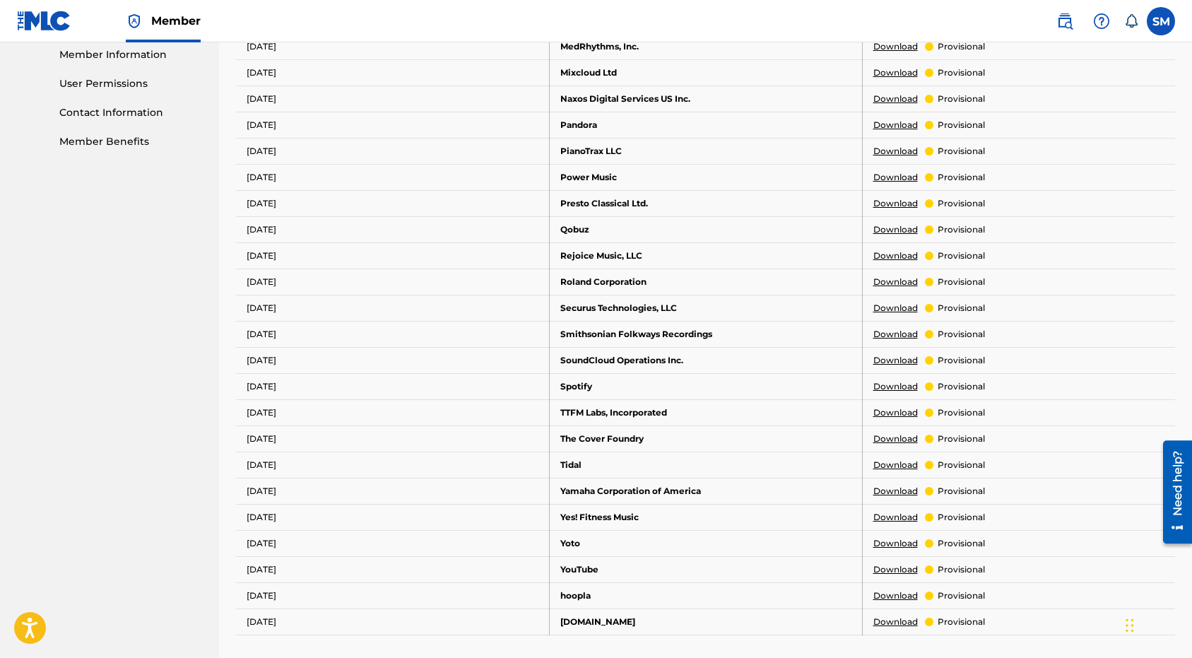
scroll to position [647, 0]
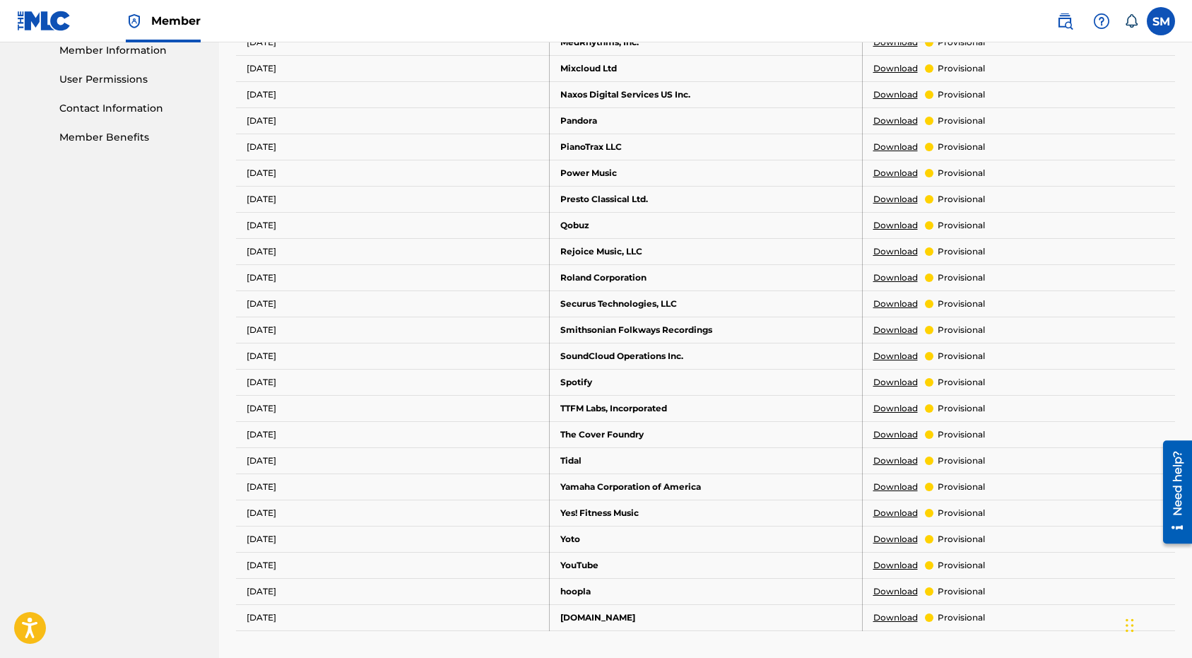
click at [886, 387] on link "Download" at bounding box center [896, 382] width 45 height 13
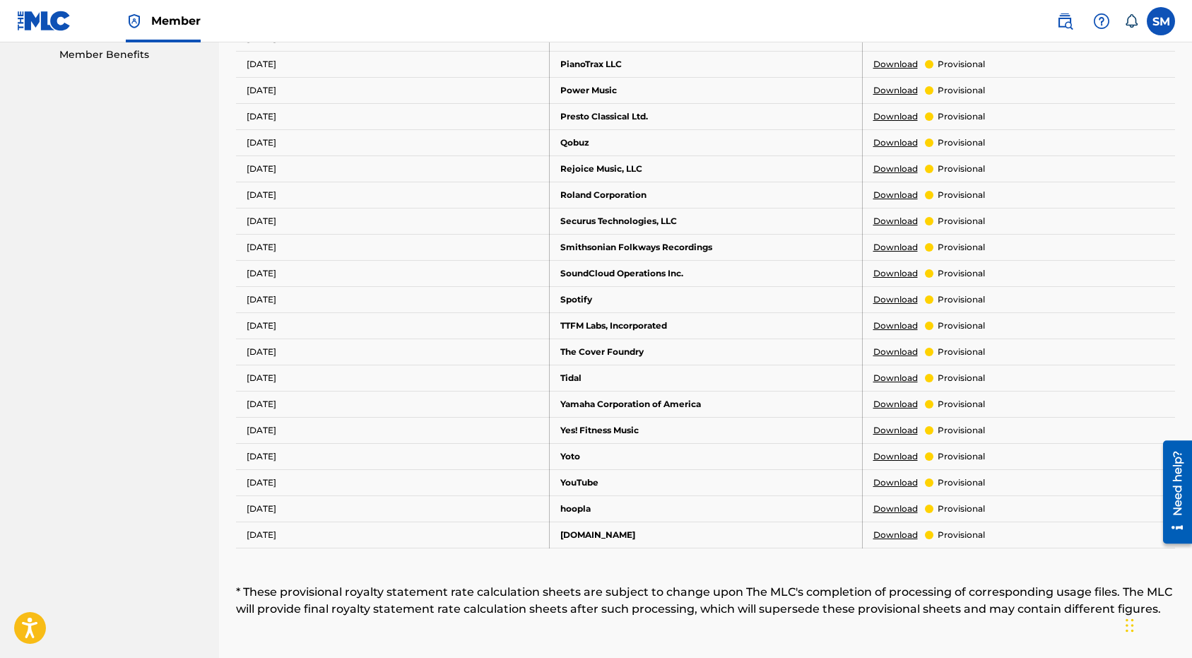
scroll to position [731, 0]
click at [885, 479] on link "Download" at bounding box center [896, 481] width 45 height 13
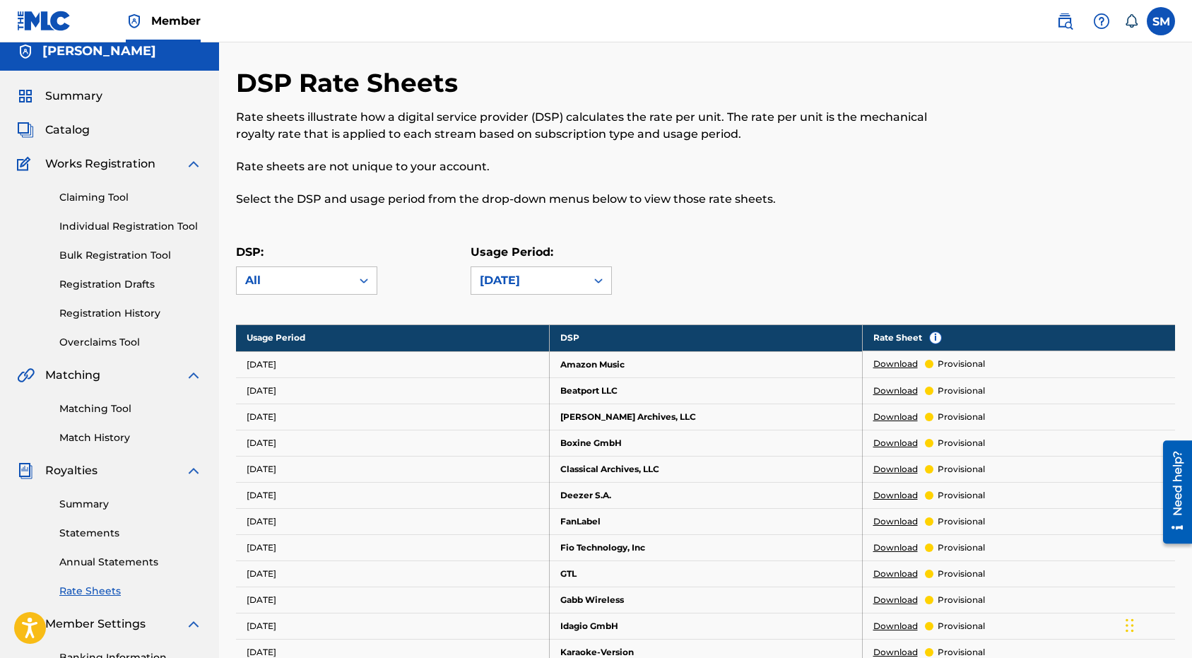
scroll to position [0, 0]
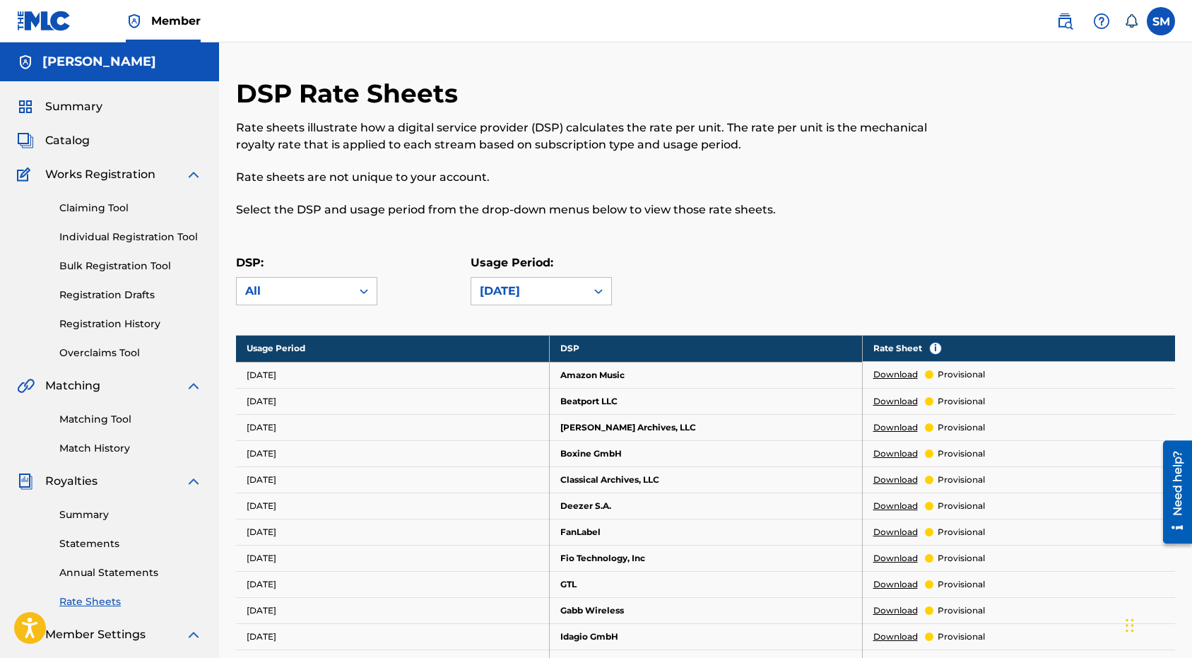
click at [72, 110] on span "Summary" at bounding box center [73, 106] width 57 height 17
